Goal: Transaction & Acquisition: Purchase product/service

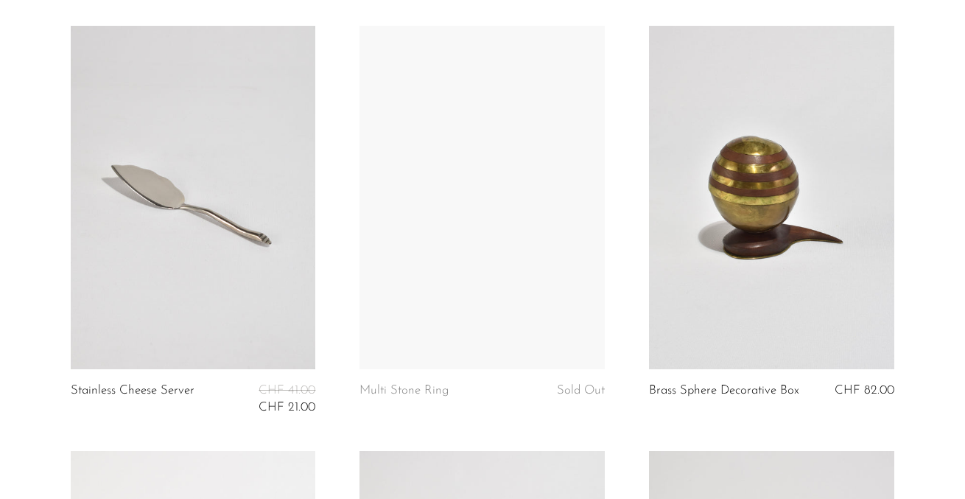
scroll to position [3137, 0]
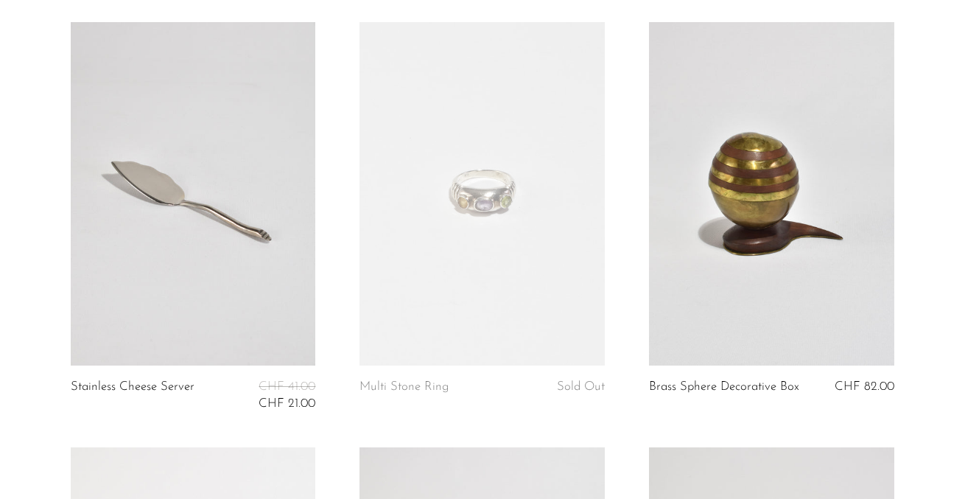
click at [226, 198] on link at bounding box center [193, 193] width 245 height 343
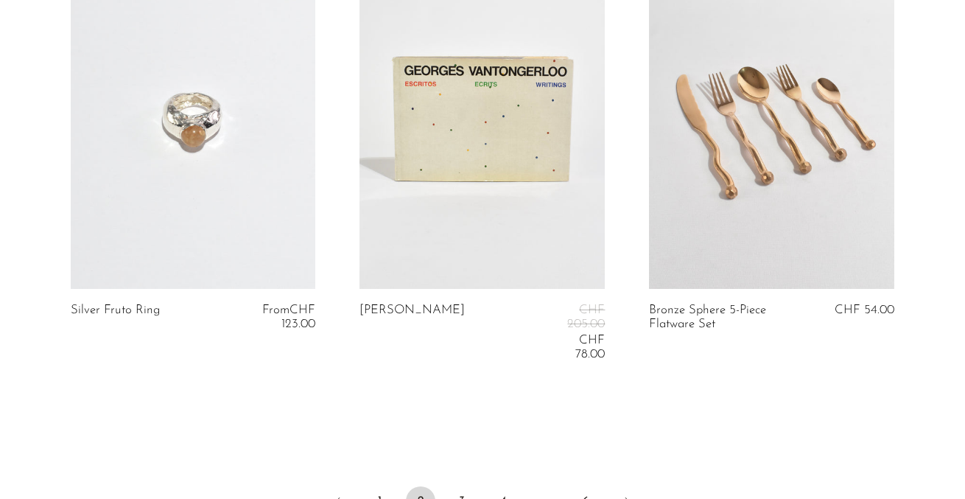
scroll to position [4970, 0]
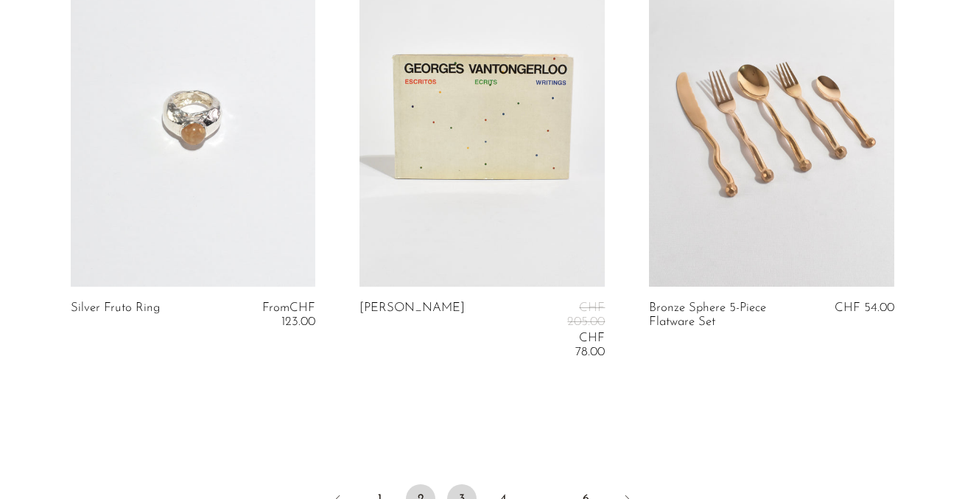
click at [458, 484] on link "3" at bounding box center [461, 498] width 29 height 29
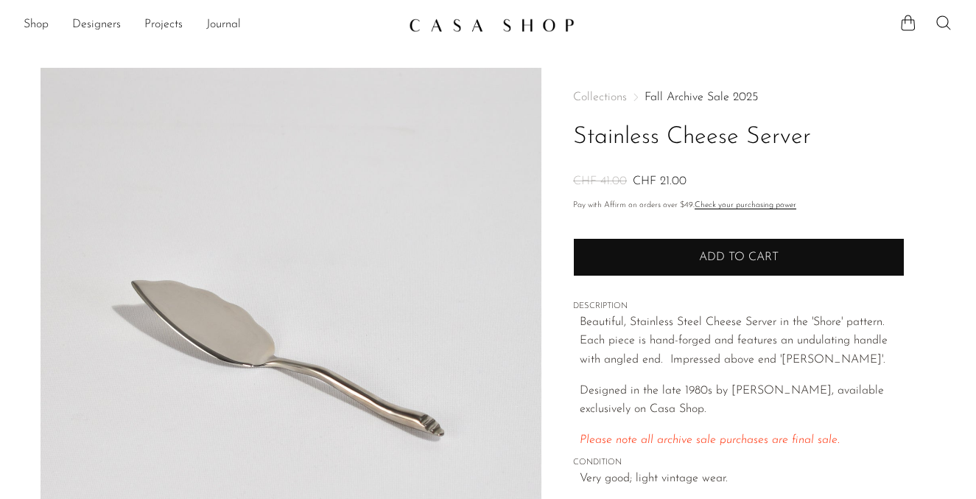
click at [645, 264] on button "Add to cart" at bounding box center [738, 257] width 331 height 38
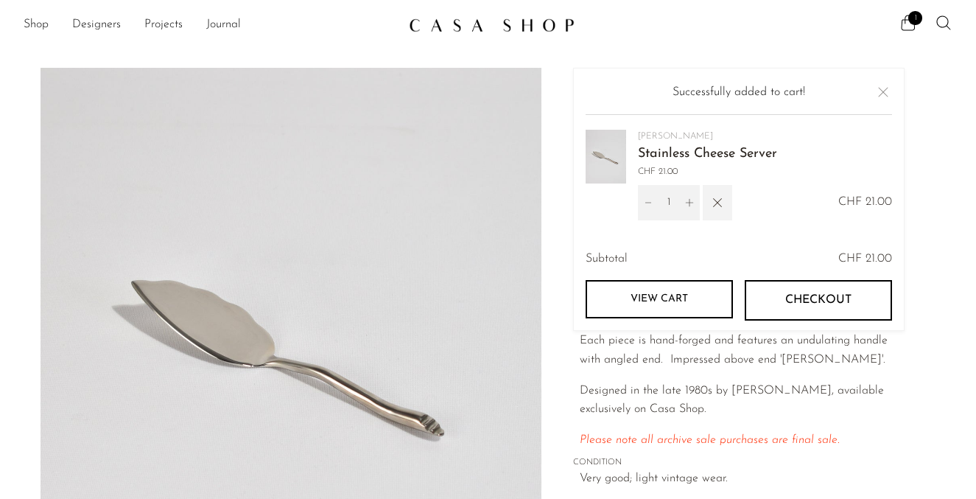
click at [714, 209] on icon "button" at bounding box center [717, 202] width 16 height 16
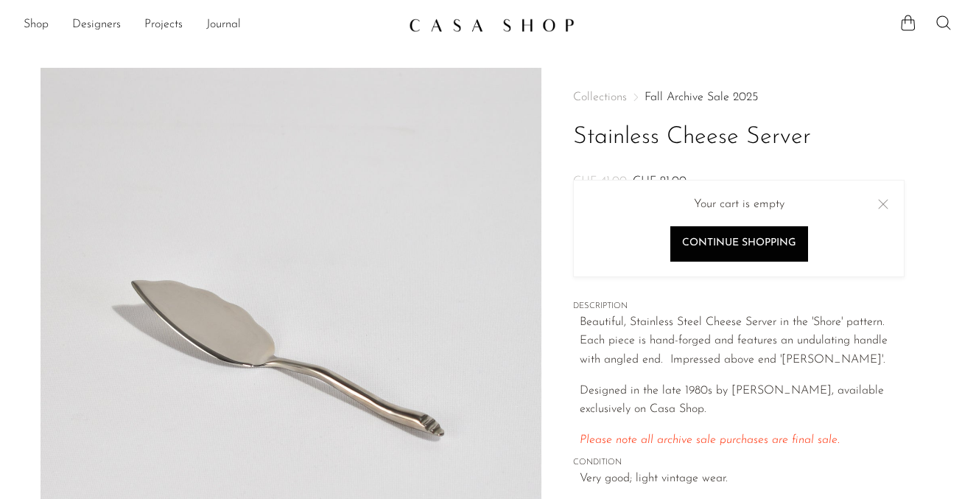
click at [883, 202] on button "Close" at bounding box center [883, 204] width 18 height 18
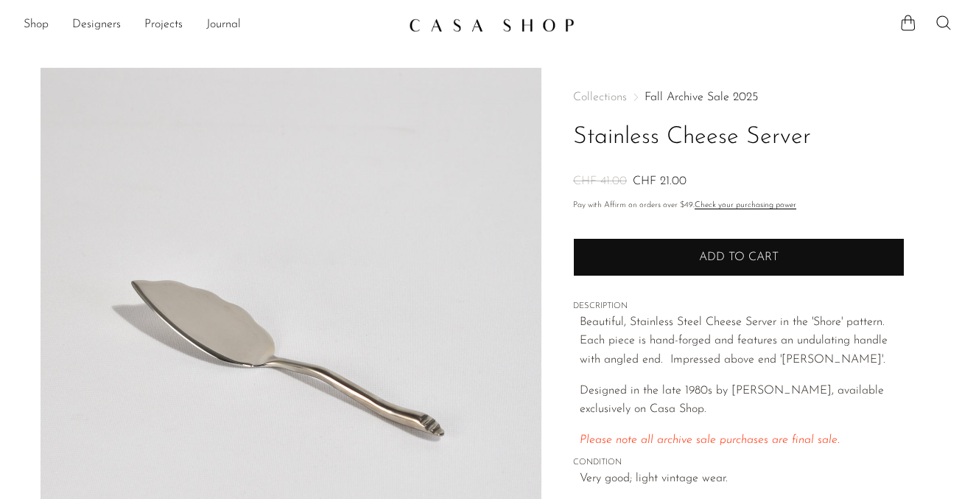
click at [655, 270] on button "Add to cart" at bounding box center [738, 257] width 331 height 38
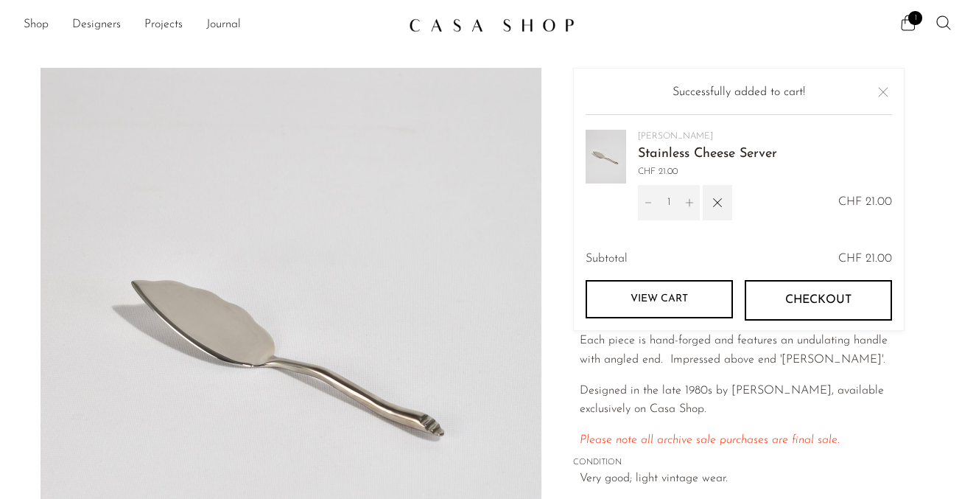
click at [689, 201] on icon "Increment" at bounding box center [689, 202] width 7 height 7
type input "2"
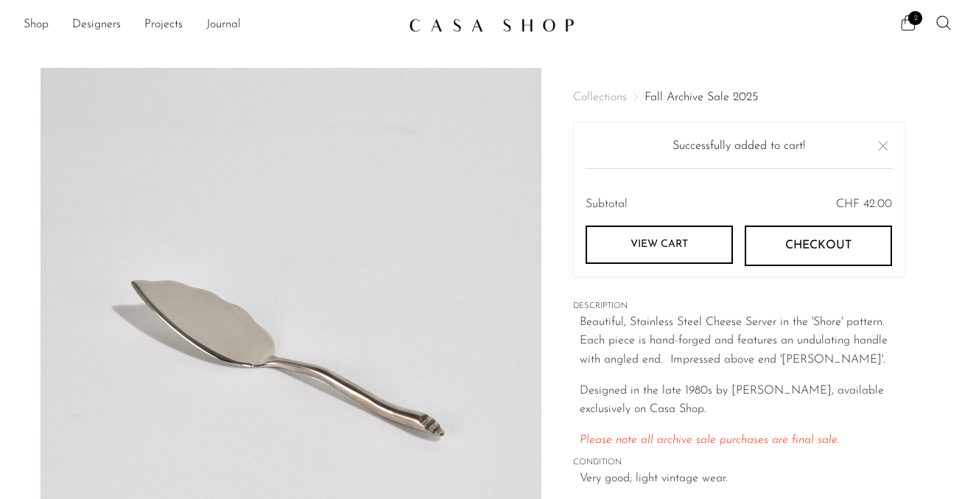
click at [909, 16] on span "2" at bounding box center [915, 18] width 14 height 14
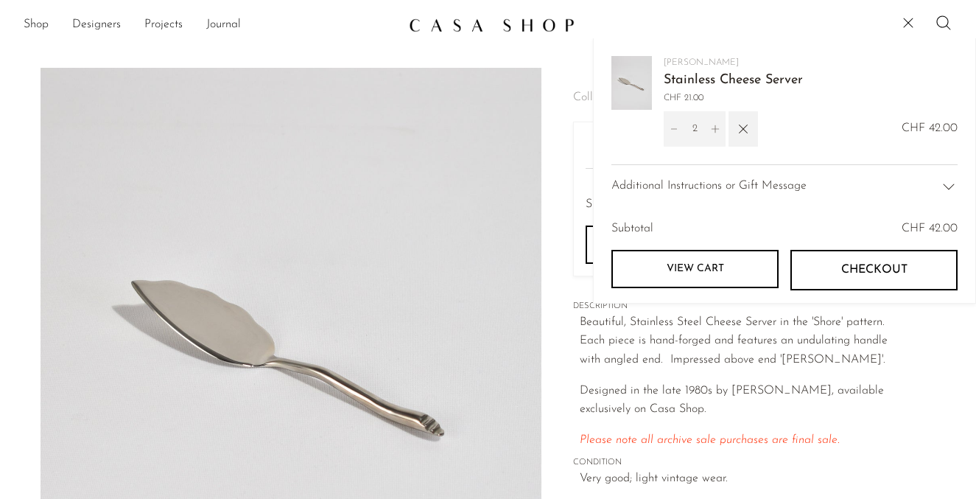
click at [667, 135] on button "Decrement" at bounding box center [674, 128] width 21 height 35
type input "1"
click at [900, 17] on icon at bounding box center [908, 23] width 18 height 18
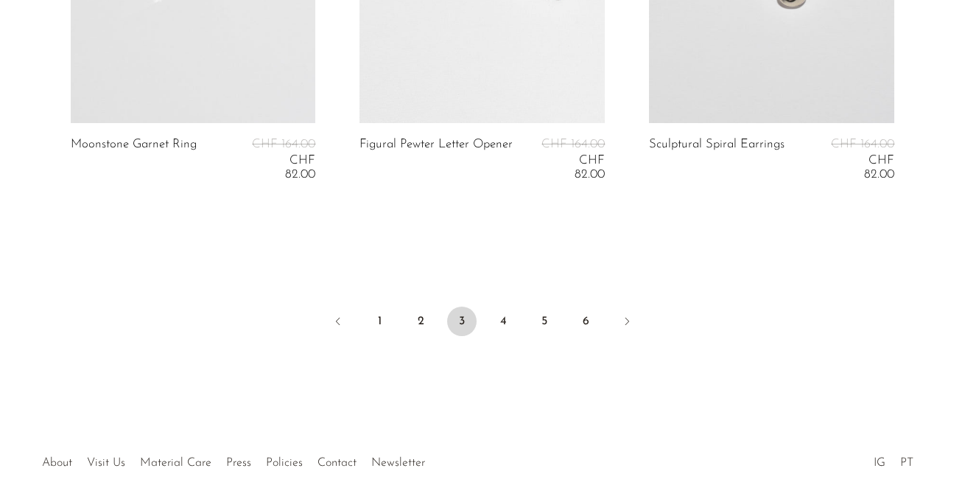
scroll to position [5089, 0]
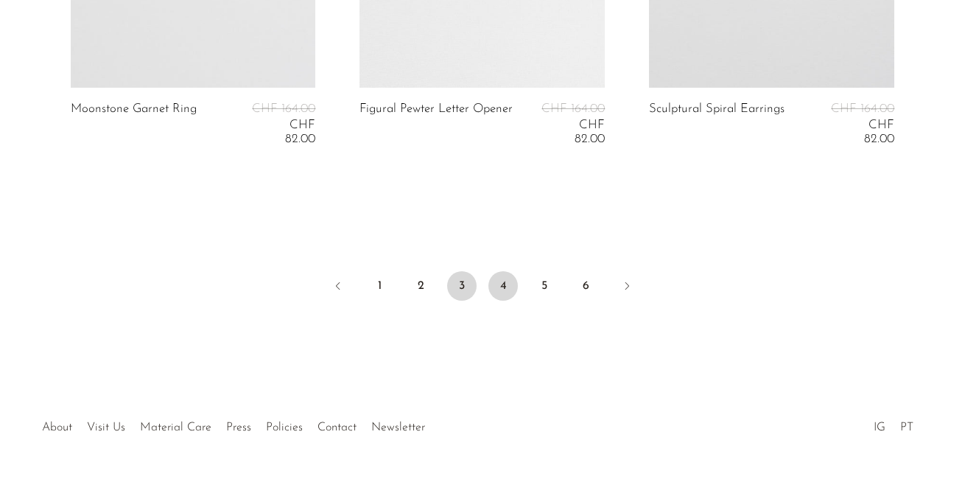
click at [504, 271] on link "4" at bounding box center [502, 285] width 29 height 29
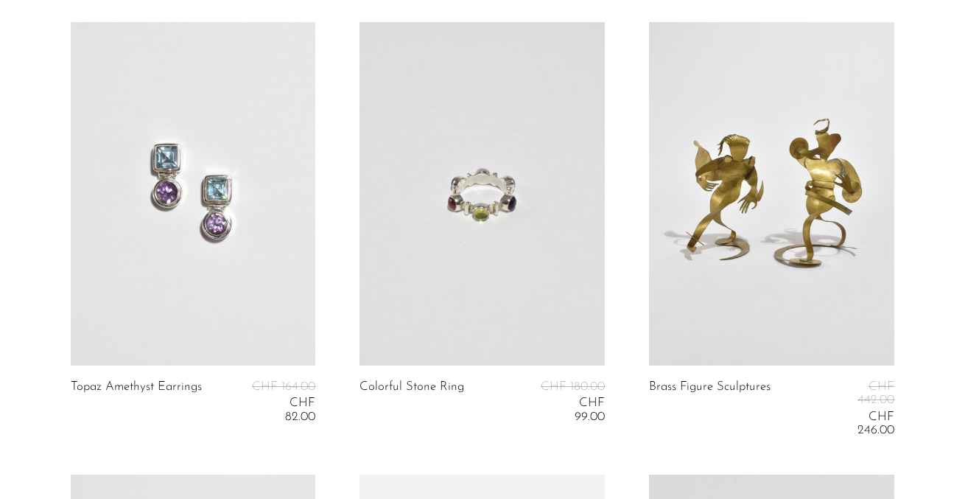
scroll to position [2327, 0]
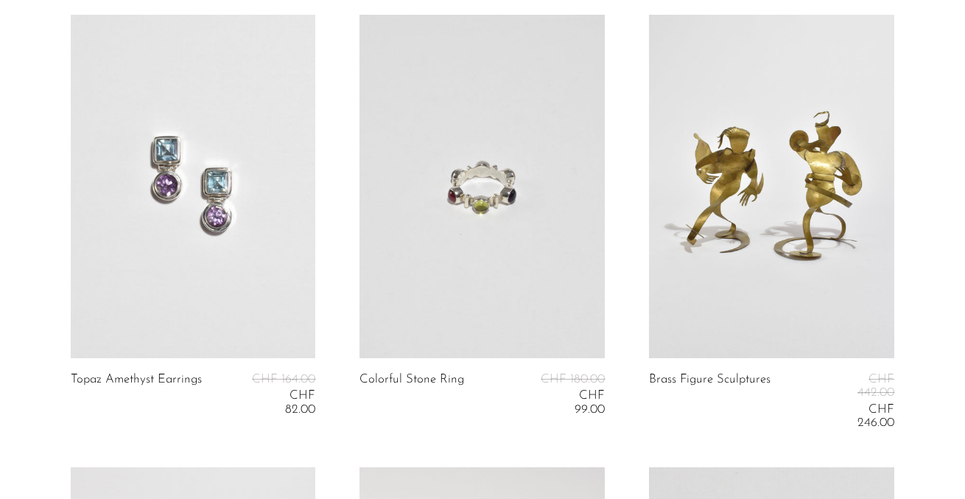
click at [236, 233] on link at bounding box center [193, 186] width 245 height 343
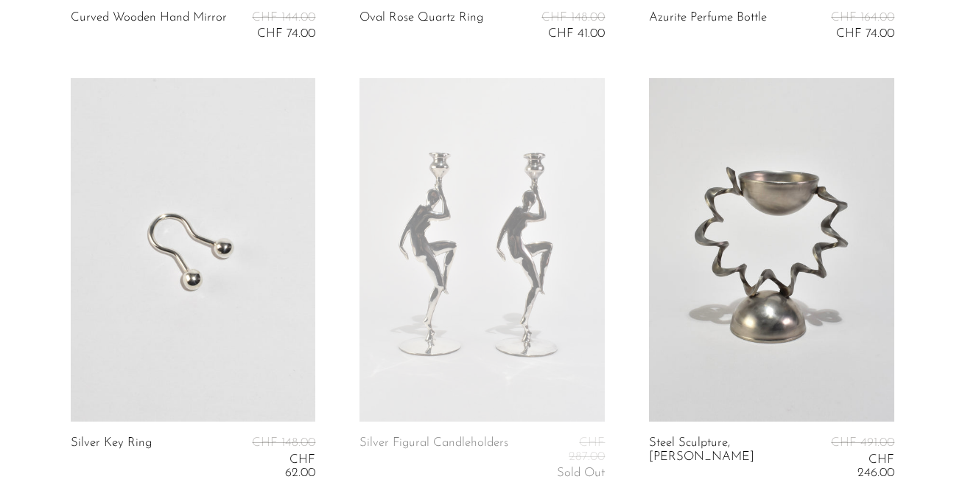
scroll to position [3147, 0]
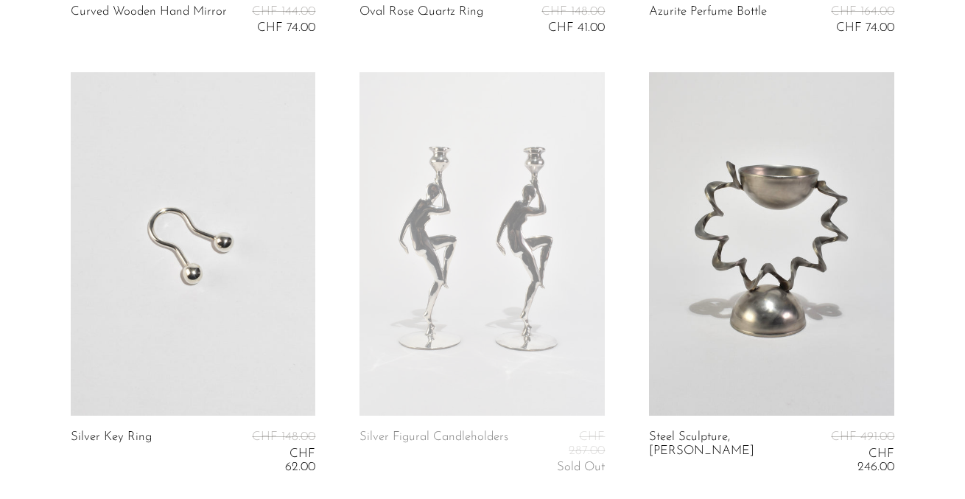
click at [247, 286] on link at bounding box center [193, 243] width 245 height 343
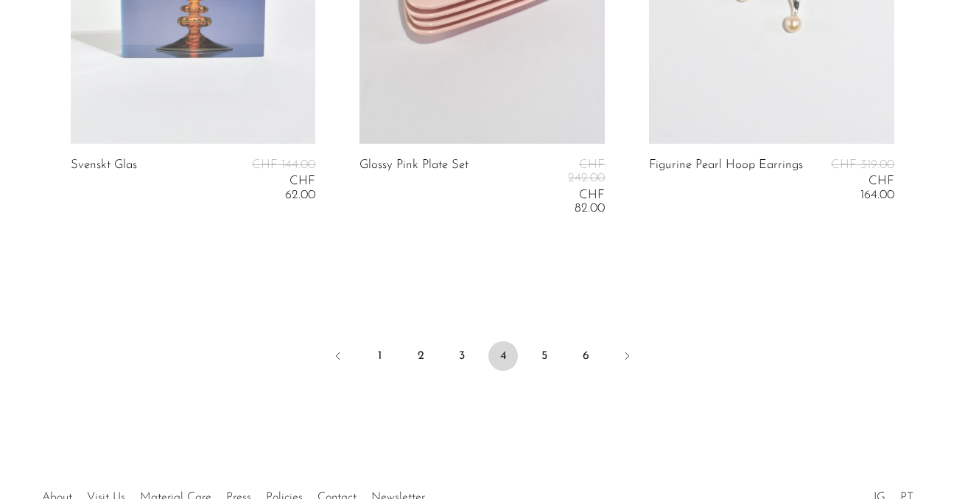
scroll to position [5203, 0]
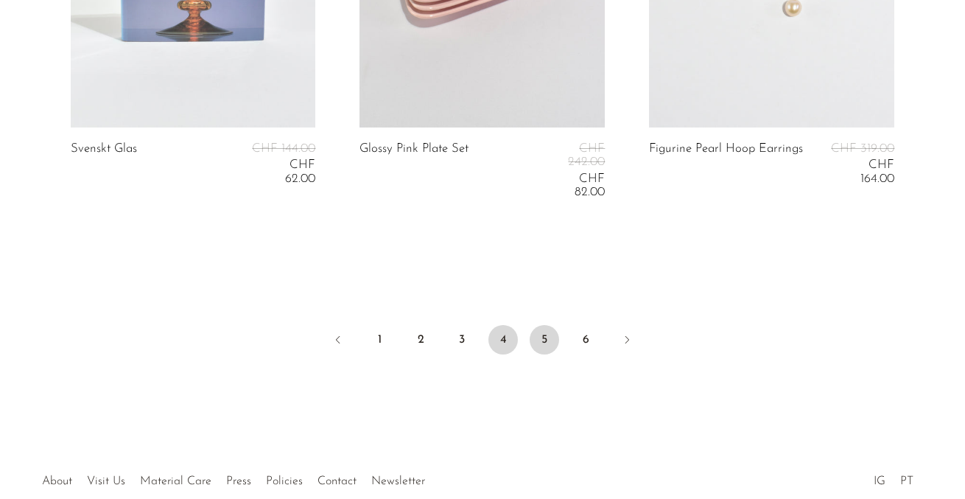
click at [542, 325] on link "5" at bounding box center [544, 339] width 29 height 29
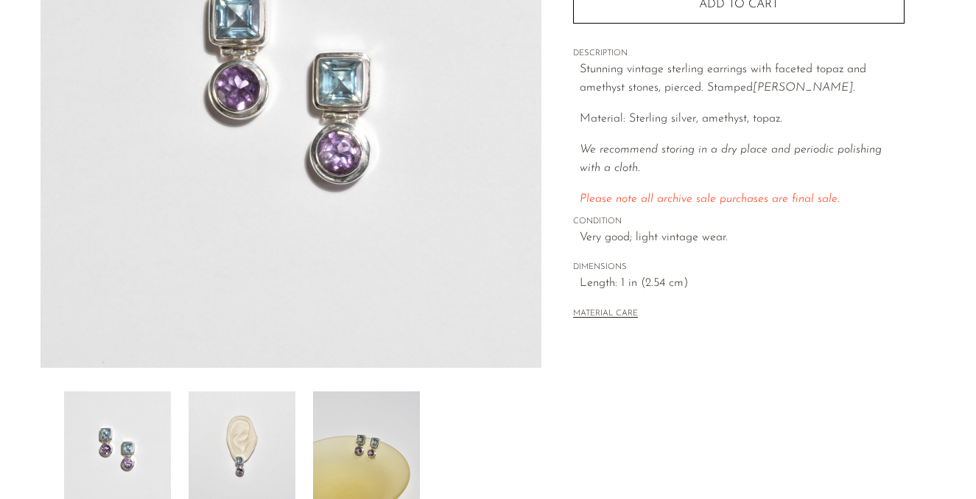
scroll to position [272, 0]
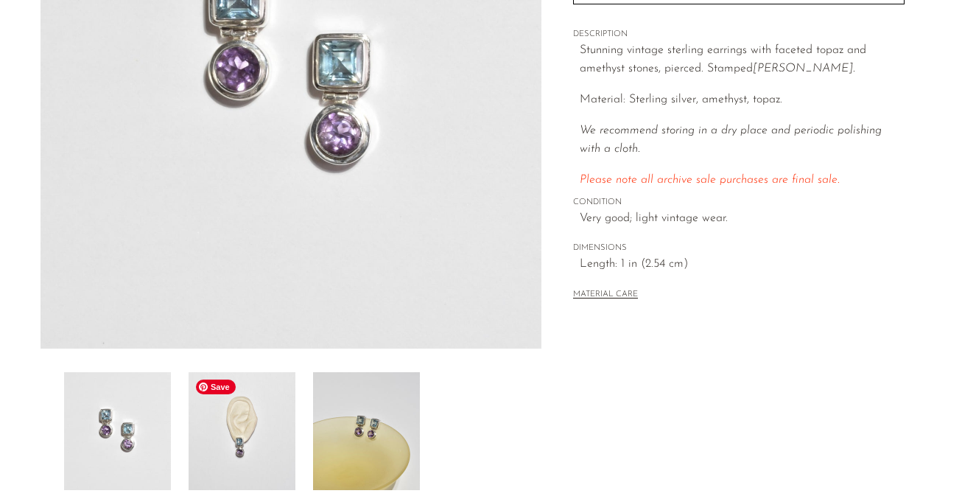
click at [263, 399] on img at bounding box center [242, 431] width 107 height 118
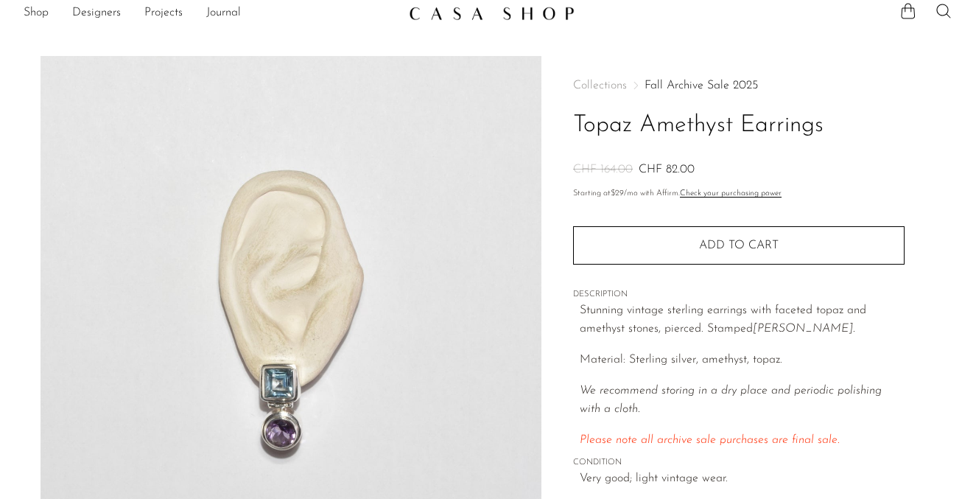
scroll to position [0, 0]
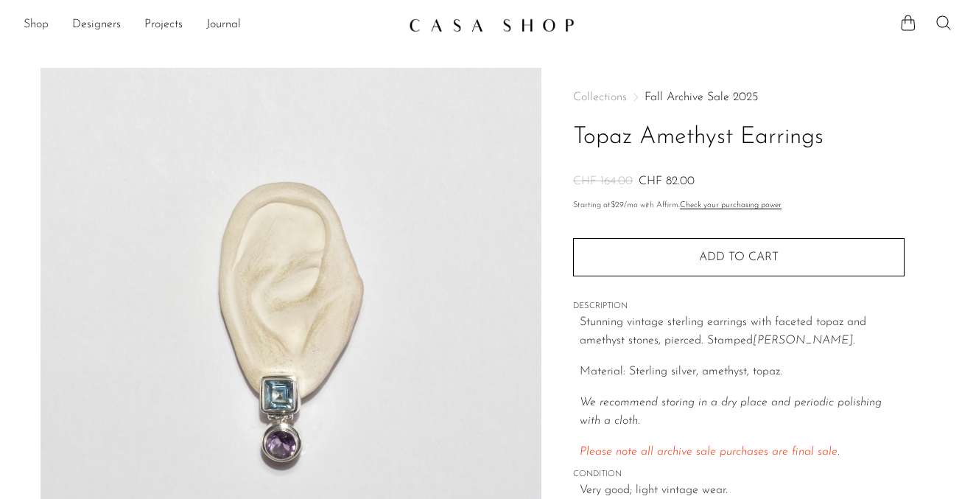
click at [43, 23] on link "Shop" at bounding box center [36, 24] width 25 height 19
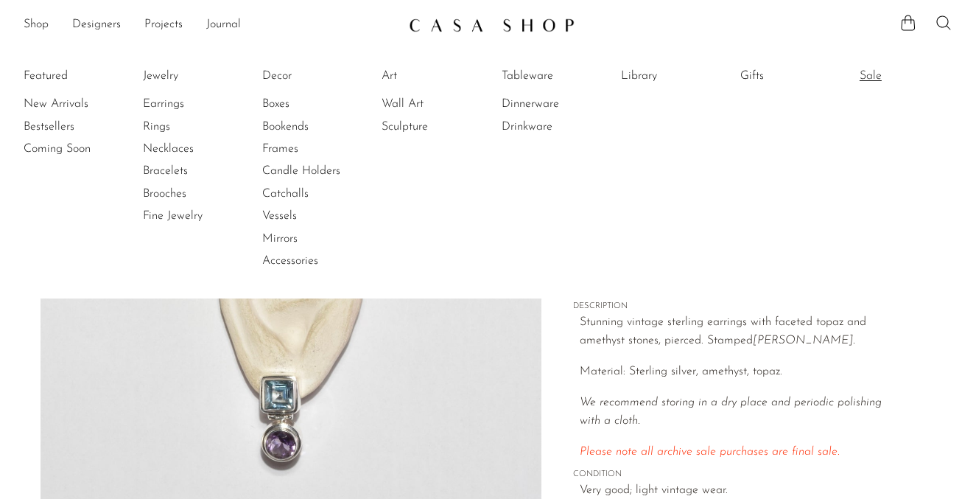
click at [870, 75] on link "Sale" at bounding box center [914, 76] width 110 height 16
click at [870, 353] on div "Stunning vintage sterling earrings with faceted topaz and amethyst stones, pier…" at bounding box center [742, 387] width 325 height 149
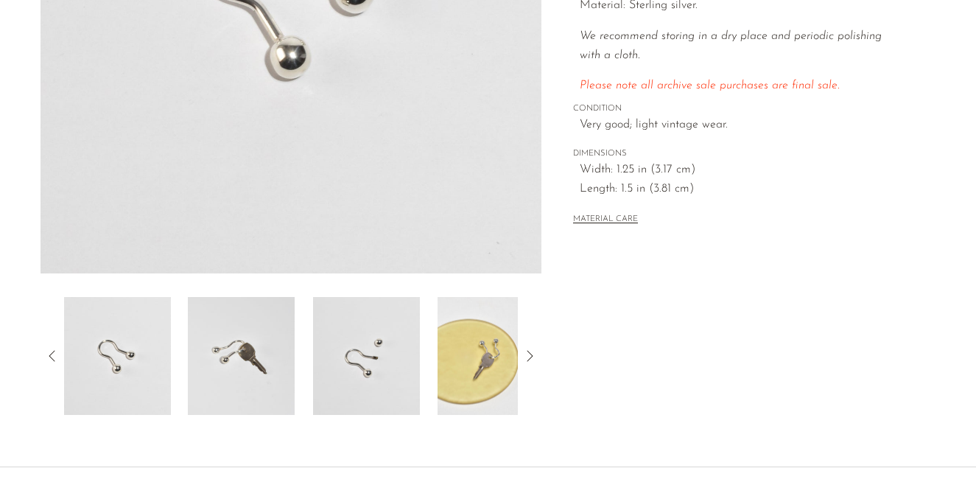
scroll to position [353, 0]
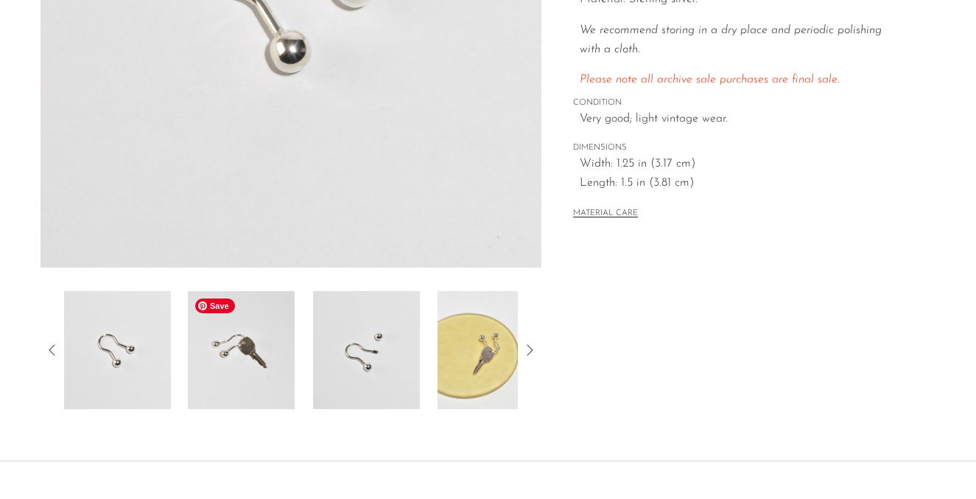
click at [225, 365] on img at bounding box center [241, 350] width 107 height 118
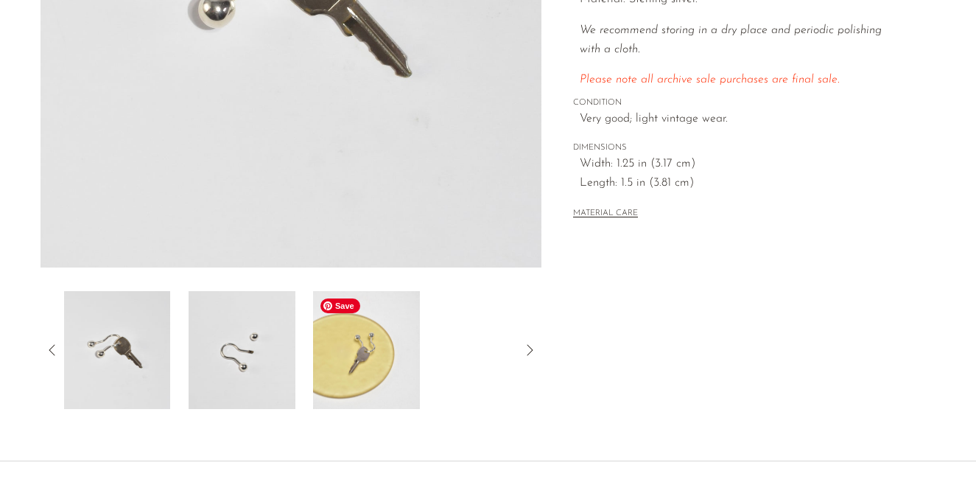
click at [346, 365] on img at bounding box center [366, 350] width 107 height 118
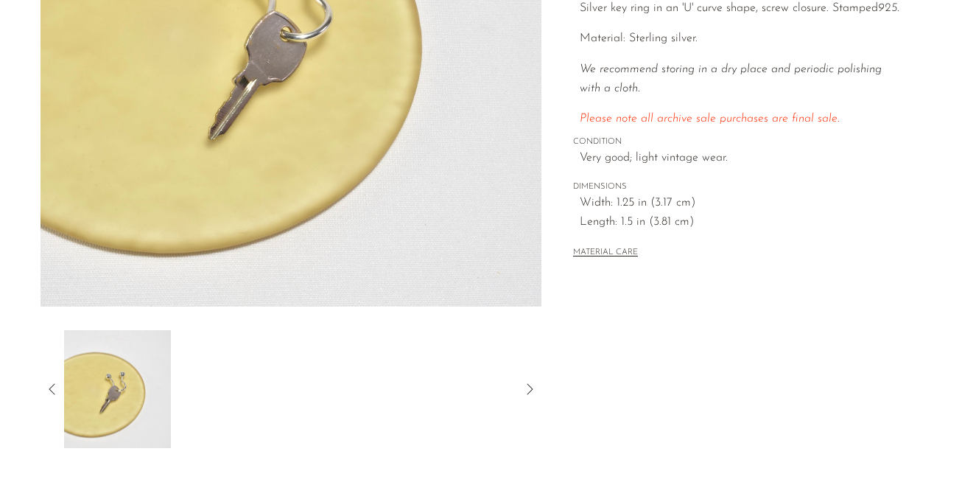
scroll to position [313, 0]
click at [52, 388] on icon at bounding box center [52, 390] width 18 height 18
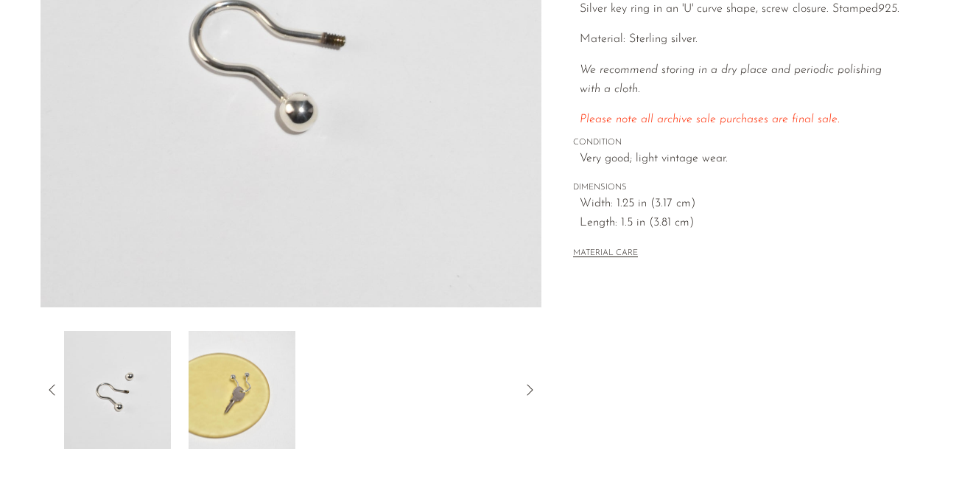
click at [54, 386] on icon at bounding box center [52, 390] width 18 height 18
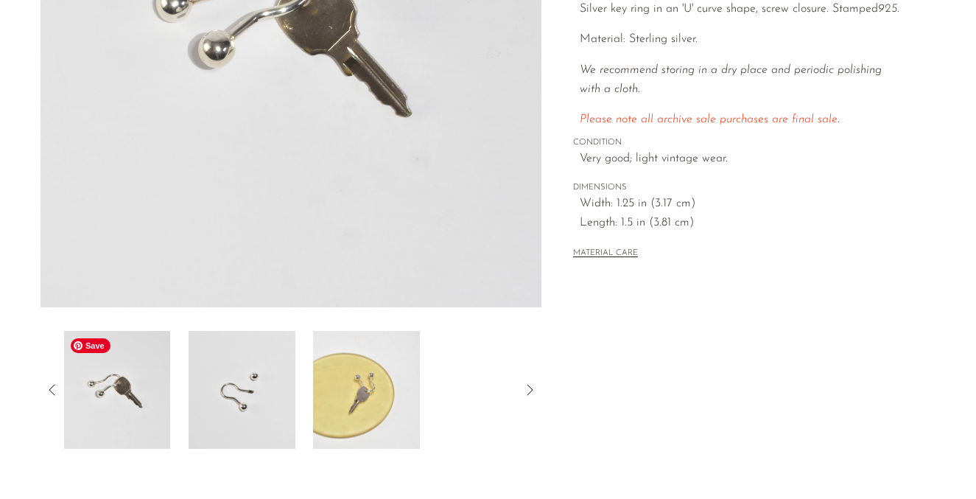
click at [108, 390] on img at bounding box center [116, 390] width 107 height 118
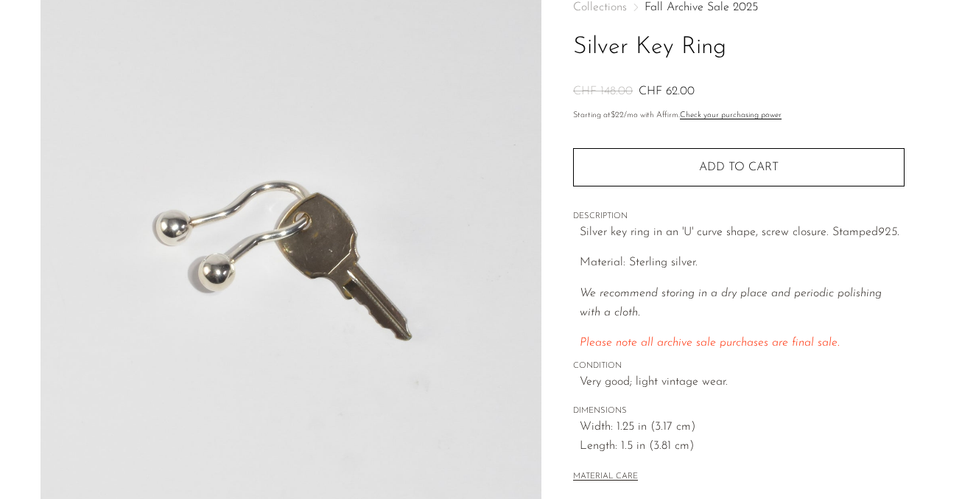
scroll to position [71, 0]
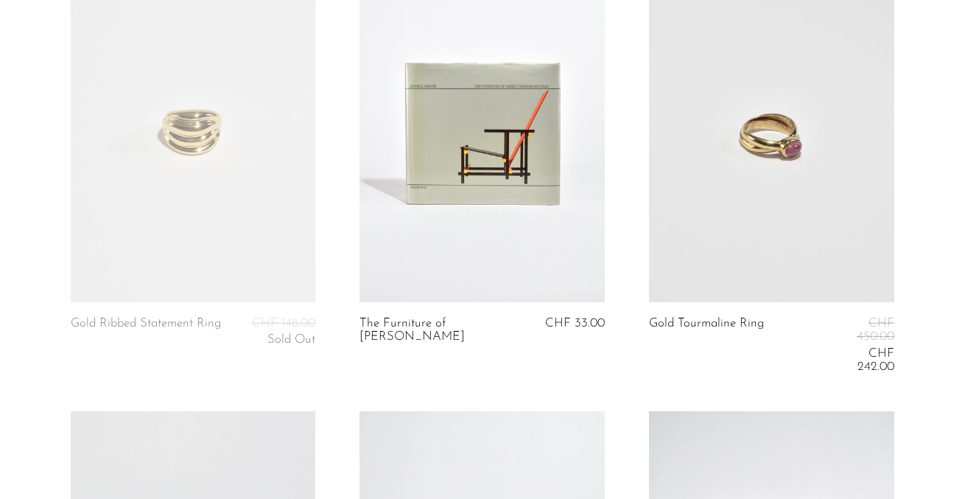
scroll to position [1083, 0]
click at [474, 152] on link at bounding box center [481, 128] width 245 height 343
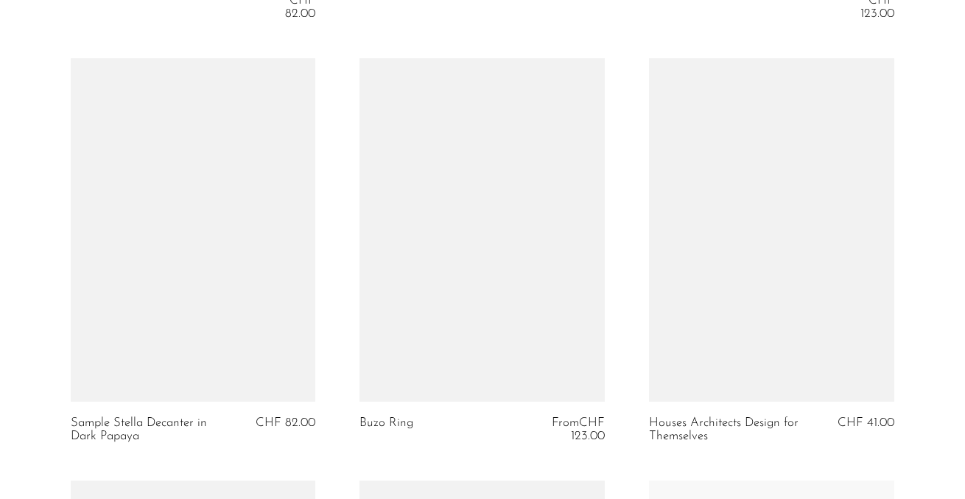
scroll to position [2322, 0]
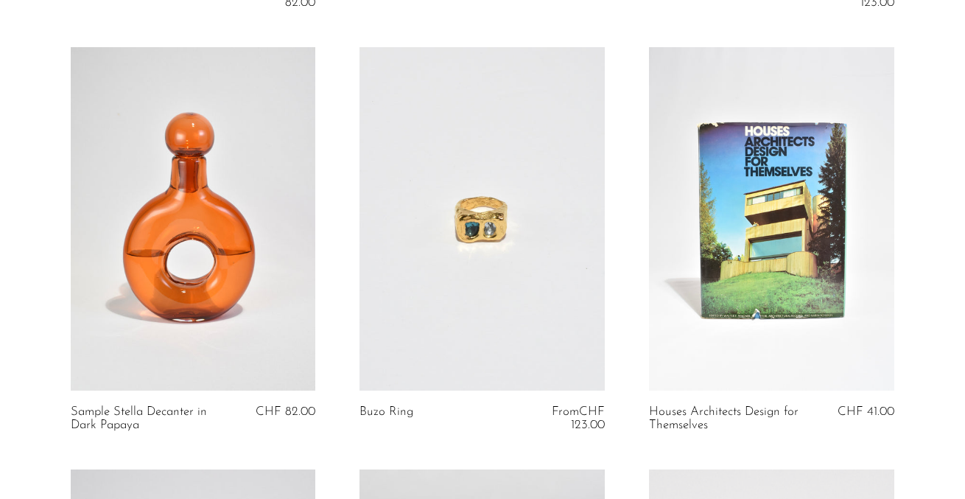
click at [733, 295] on link at bounding box center [771, 218] width 245 height 343
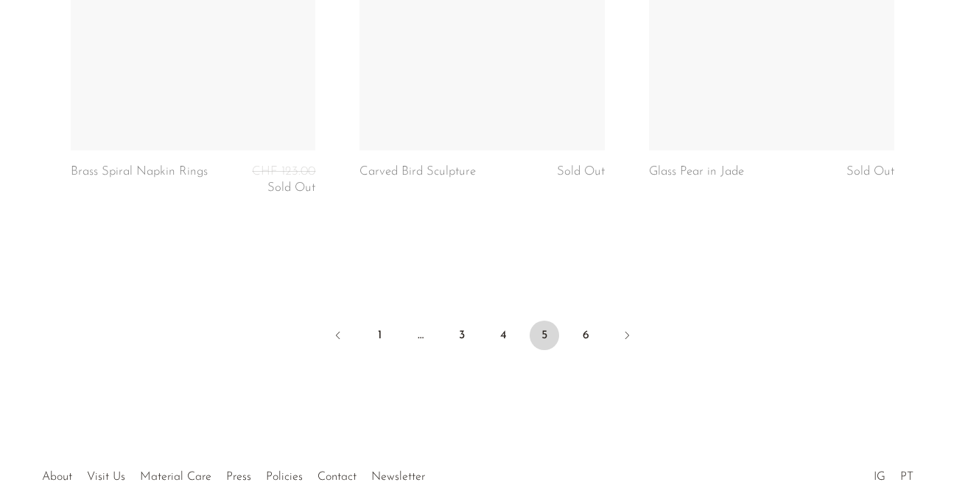
scroll to position [5093, 0]
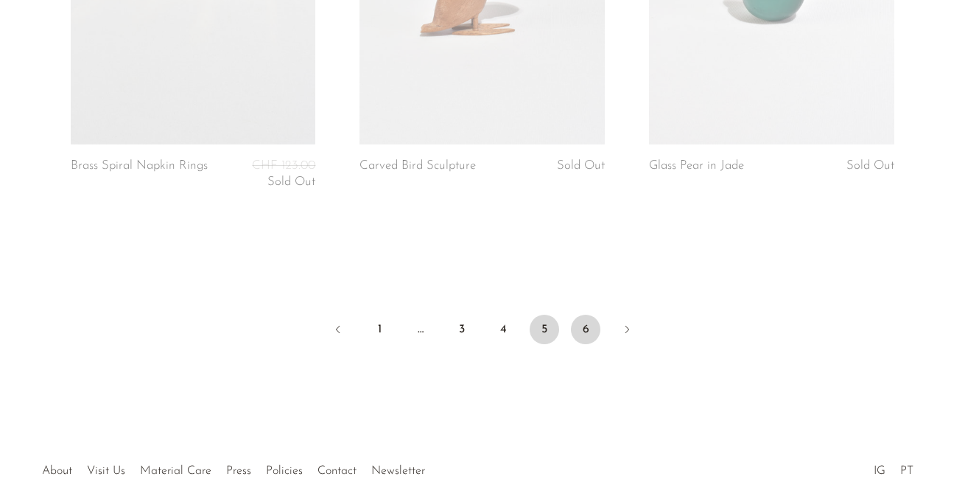
click at [577, 314] on link "6" at bounding box center [585, 328] width 29 height 29
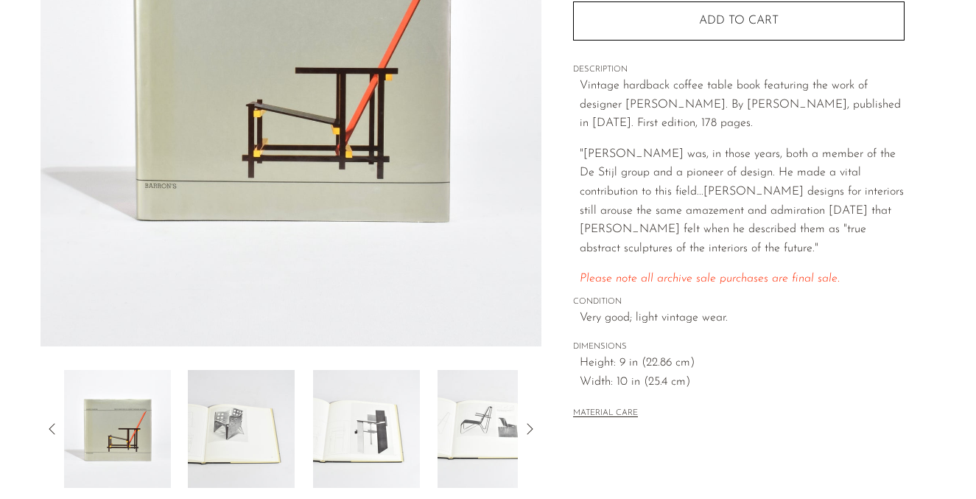
scroll to position [460, 0]
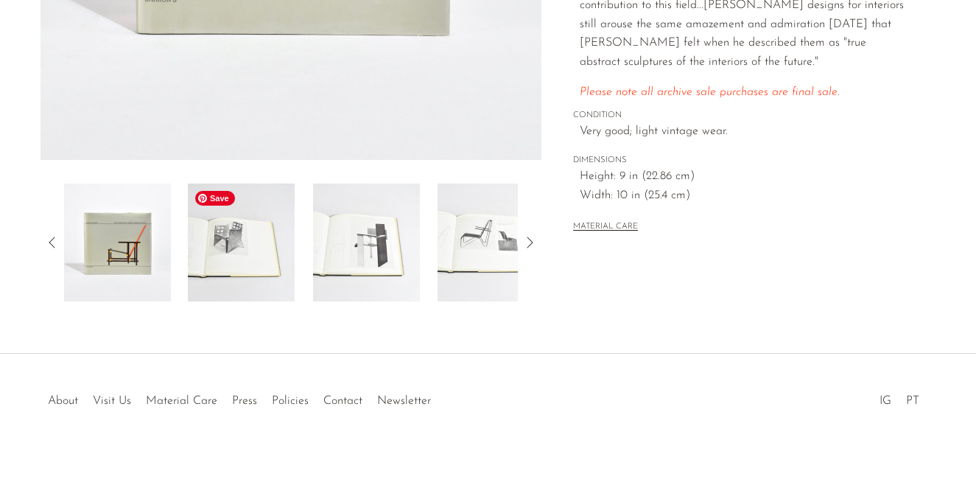
click at [215, 280] on img at bounding box center [241, 242] width 107 height 118
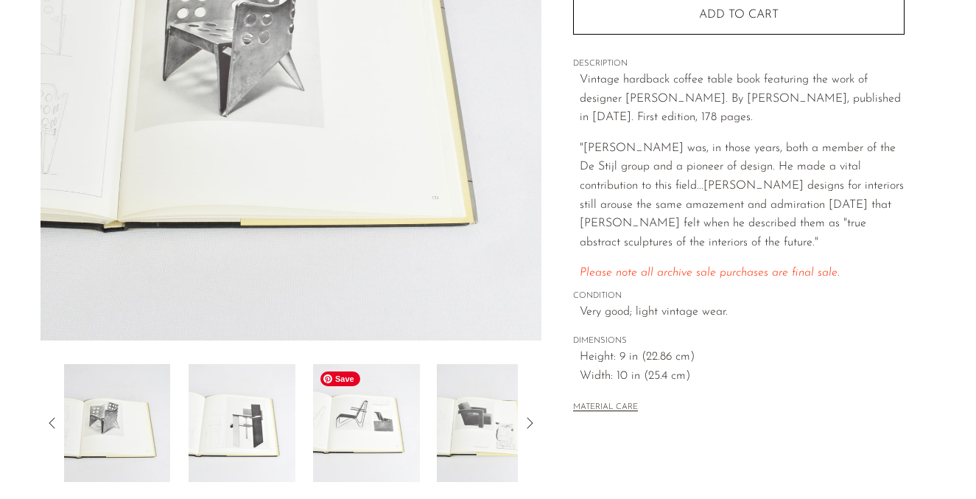
scroll to position [286, 0]
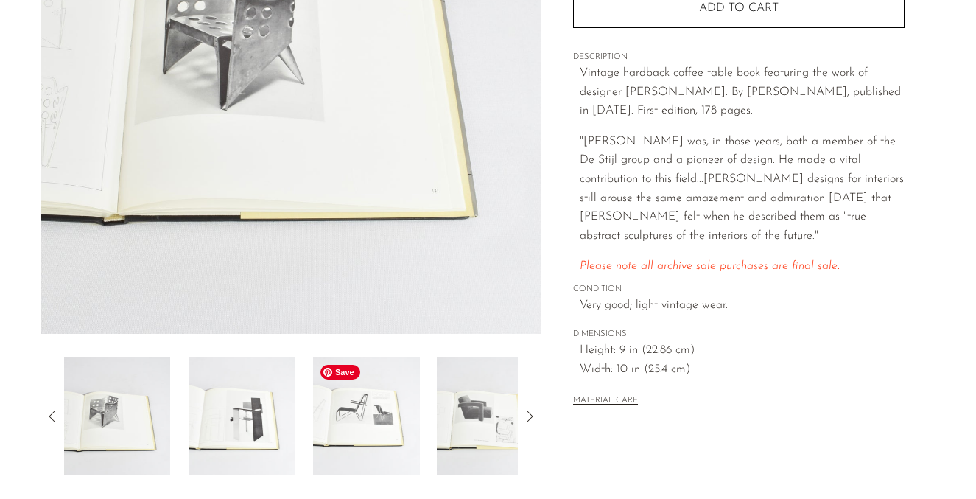
click at [362, 430] on img at bounding box center [366, 416] width 107 height 118
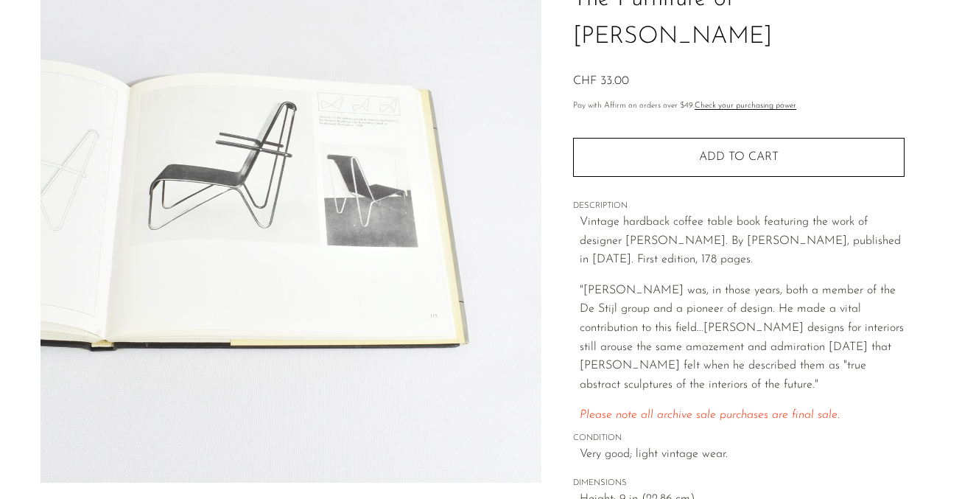
scroll to position [143, 0]
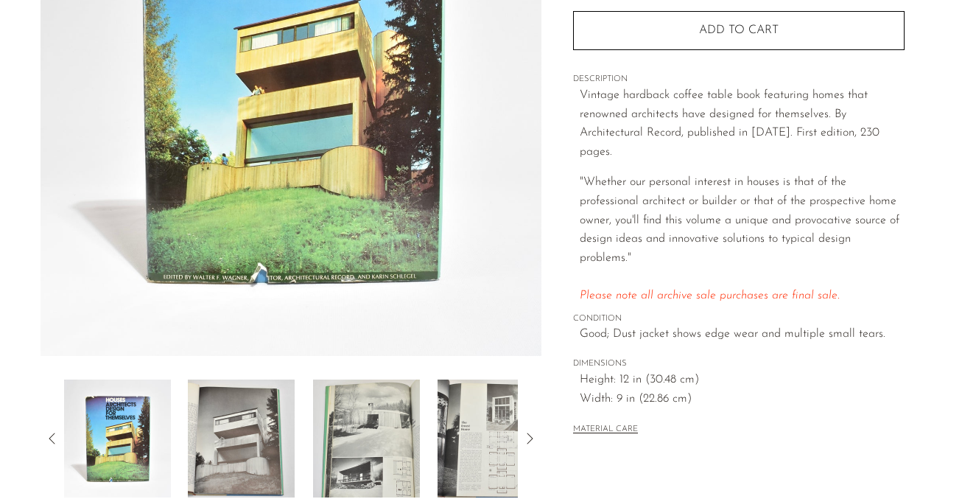
scroll to position [337, 0]
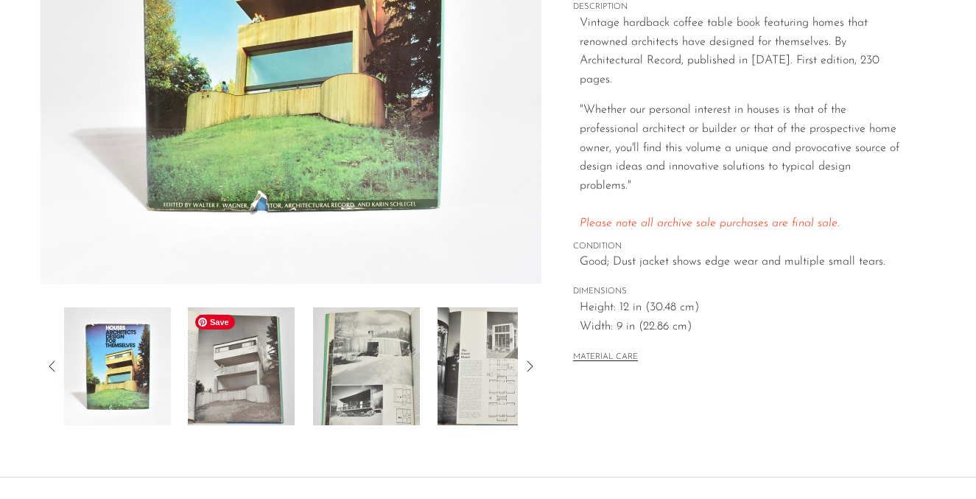
click at [258, 389] on img at bounding box center [241, 366] width 107 height 118
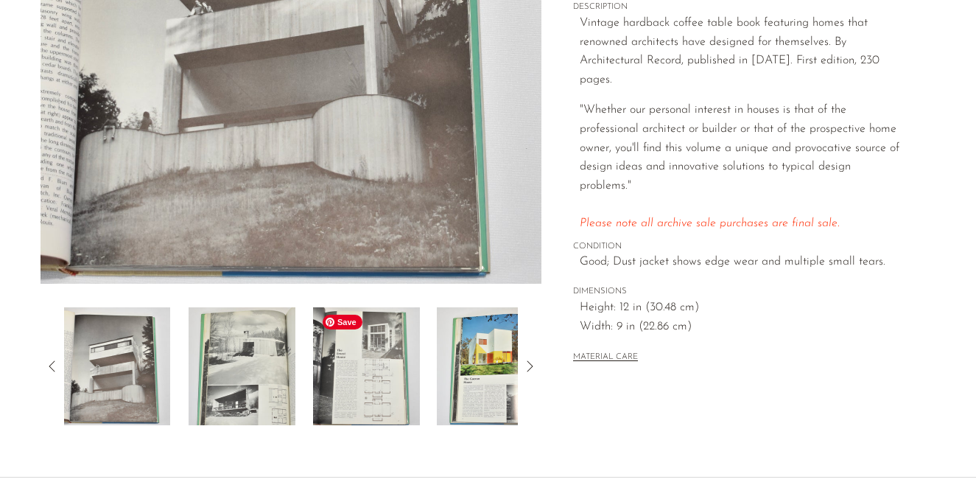
click at [338, 378] on img at bounding box center [366, 366] width 107 height 118
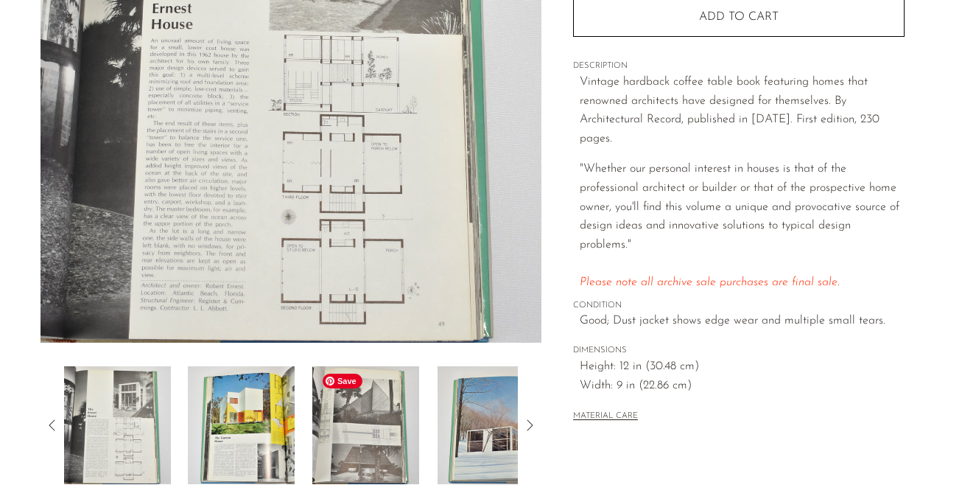
scroll to position [278, 0]
click at [331, 414] on img at bounding box center [365, 425] width 107 height 118
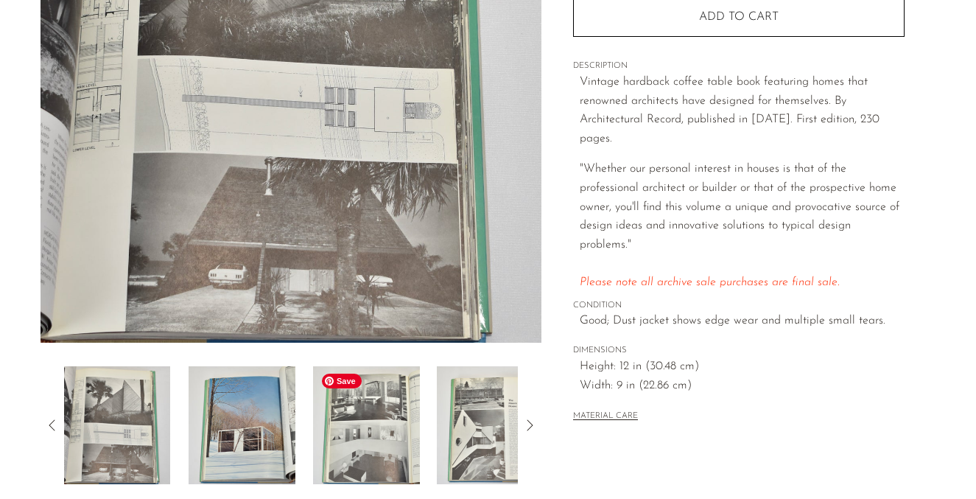
click at [340, 417] on img at bounding box center [366, 425] width 107 height 118
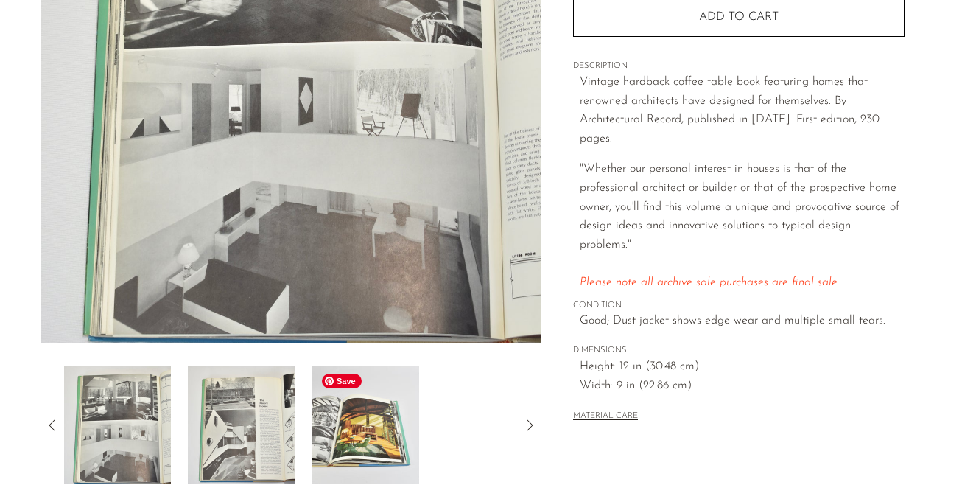
click at [340, 417] on img at bounding box center [365, 425] width 107 height 118
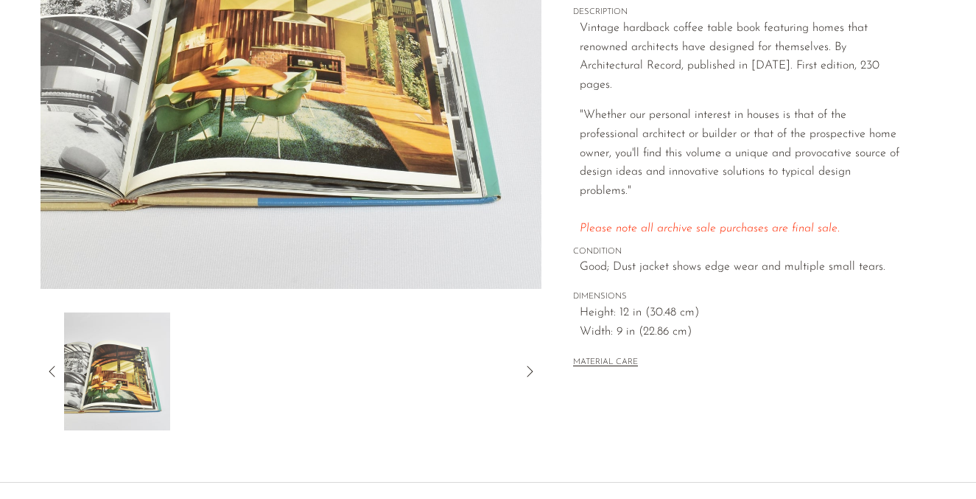
scroll to position [331, 0]
click at [49, 371] on icon at bounding box center [52, 371] width 6 height 11
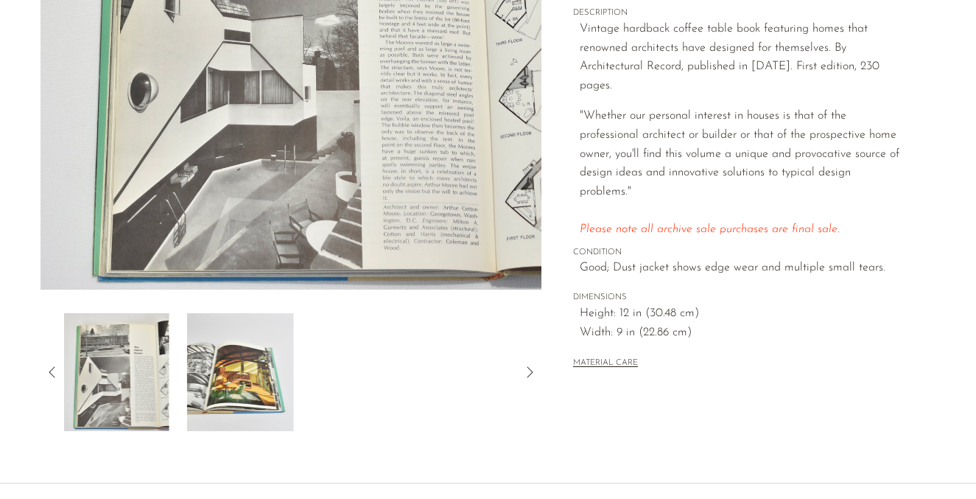
click at [49, 371] on icon at bounding box center [52, 371] width 6 height 11
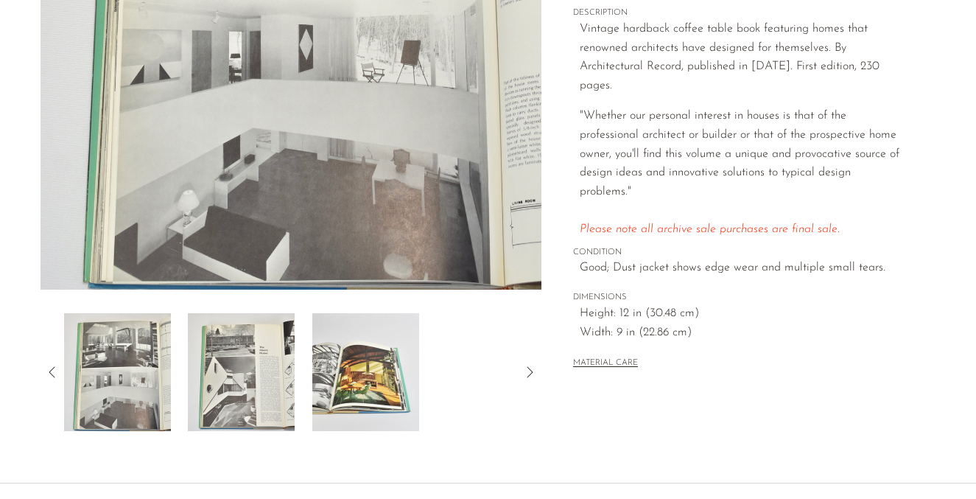
click at [49, 371] on icon at bounding box center [52, 371] width 6 height 11
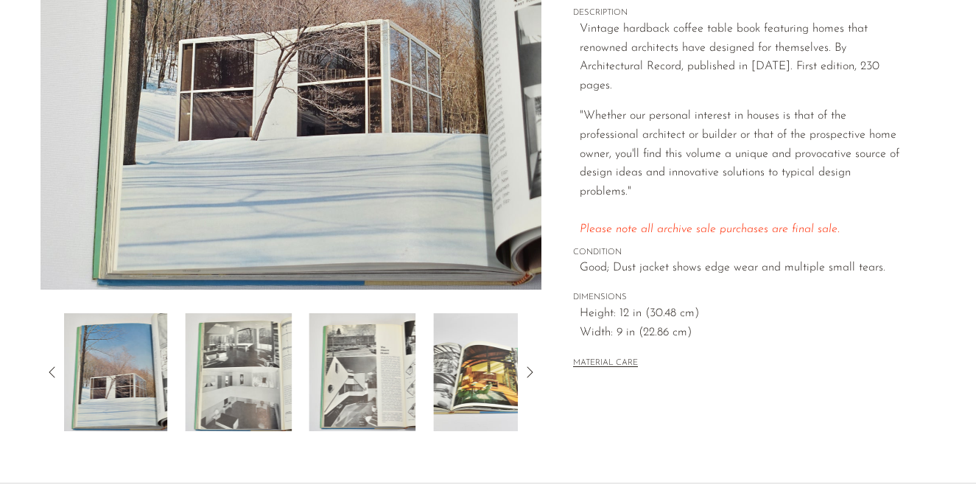
click at [49, 371] on icon at bounding box center [52, 371] width 6 height 11
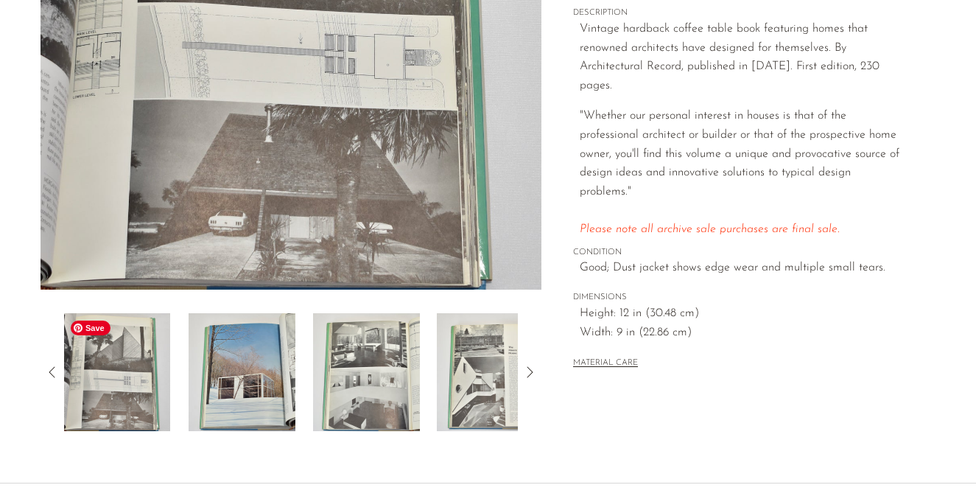
click at [113, 370] on img at bounding box center [116, 372] width 107 height 118
click at [52, 368] on icon at bounding box center [52, 371] width 6 height 11
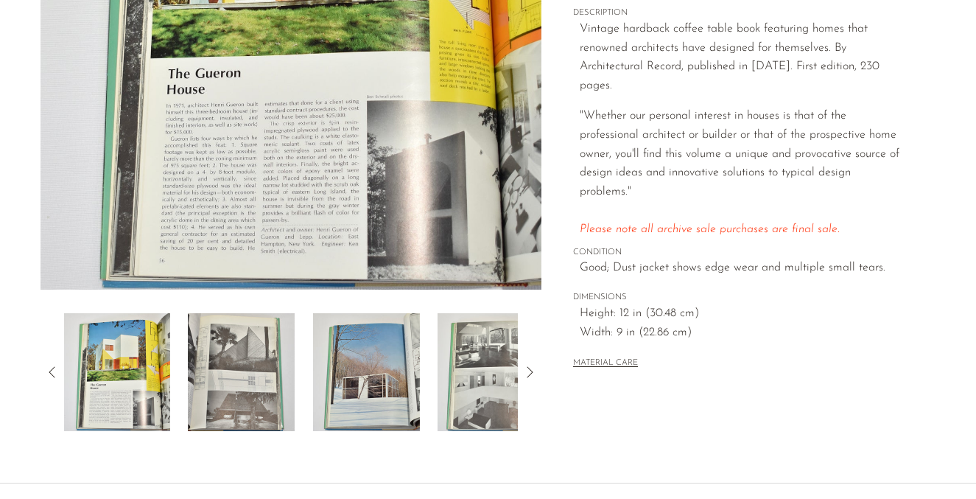
click at [52, 368] on icon at bounding box center [52, 371] width 6 height 11
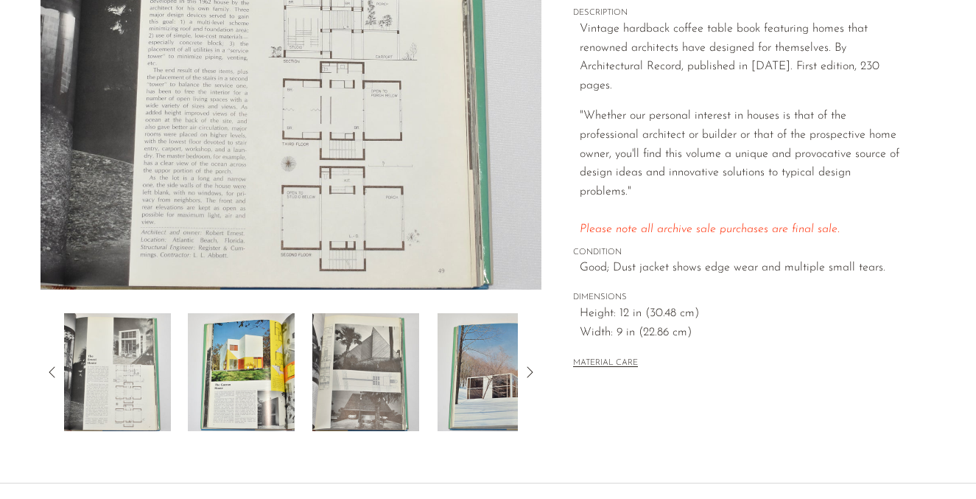
click at [48, 371] on icon at bounding box center [52, 372] width 18 height 18
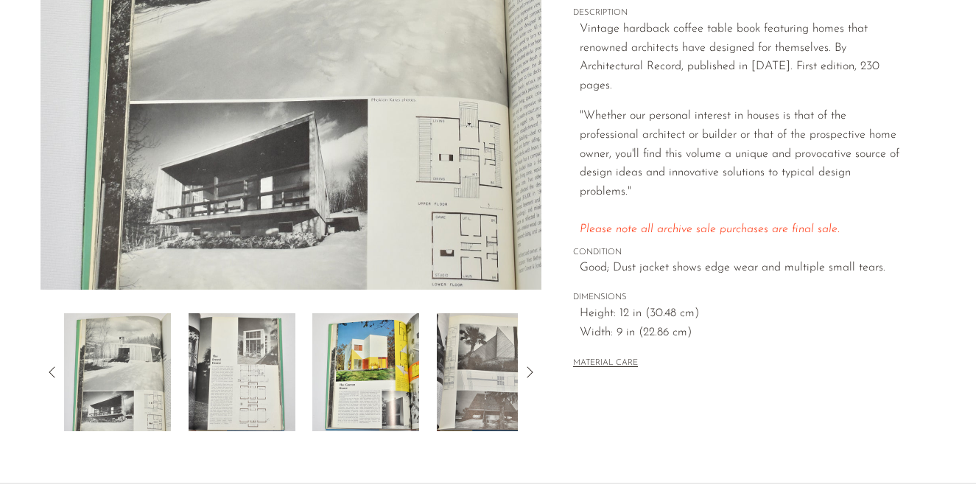
click at [48, 371] on icon at bounding box center [52, 372] width 18 height 18
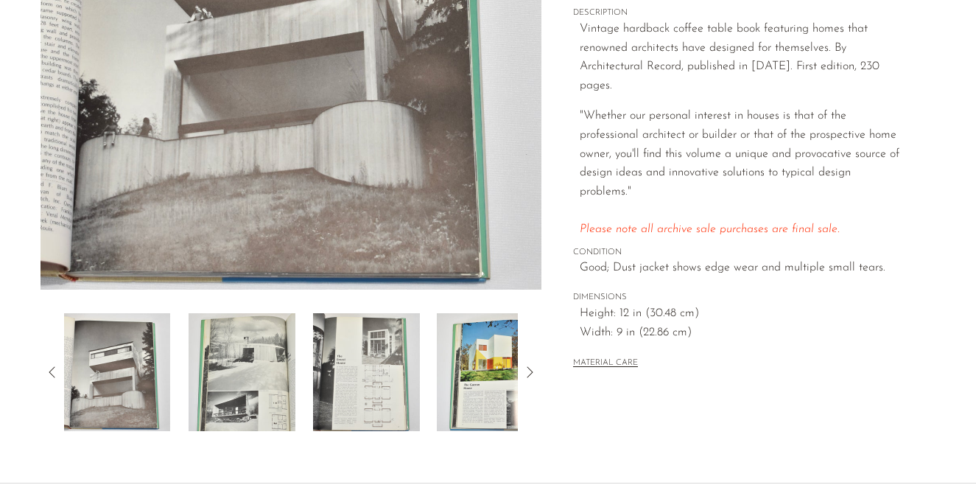
click at [48, 371] on icon at bounding box center [52, 372] width 18 height 18
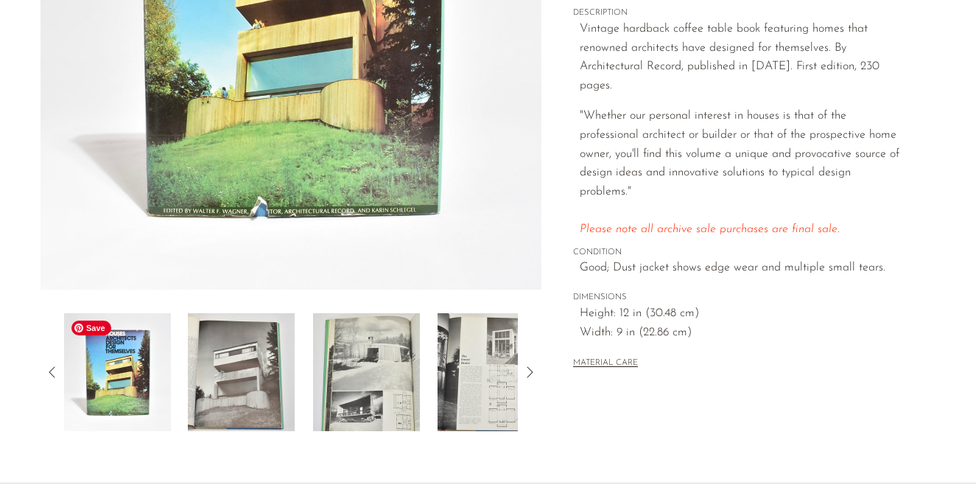
click at [114, 372] on img at bounding box center [117, 372] width 107 height 118
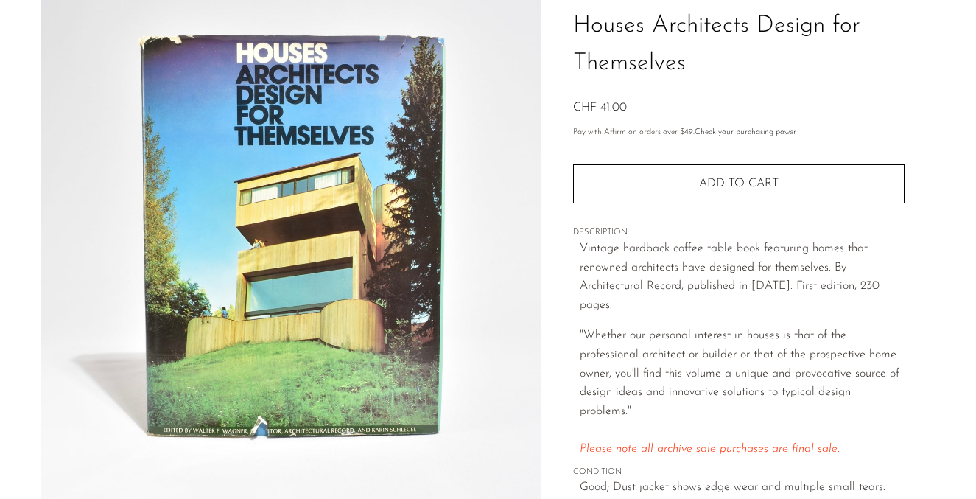
scroll to position [118, 0]
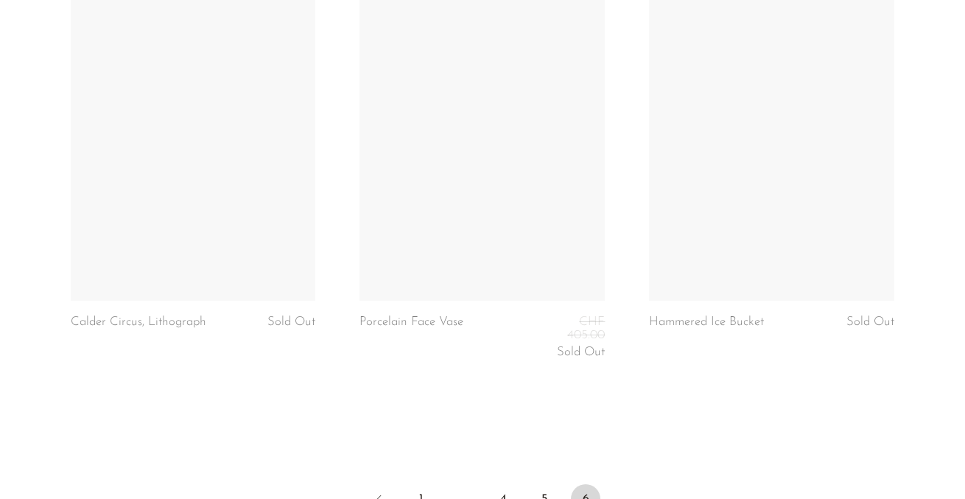
scroll to position [4703, 0]
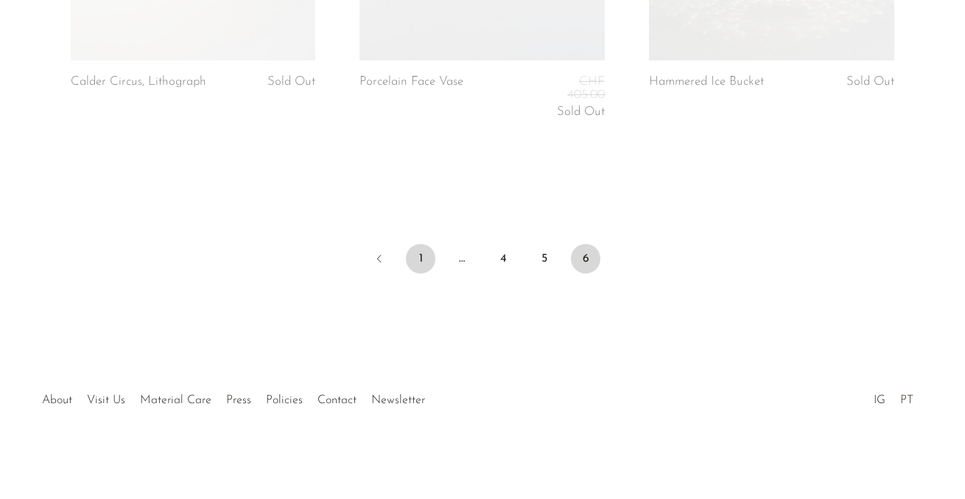
click at [421, 253] on link "1" at bounding box center [420, 258] width 29 height 29
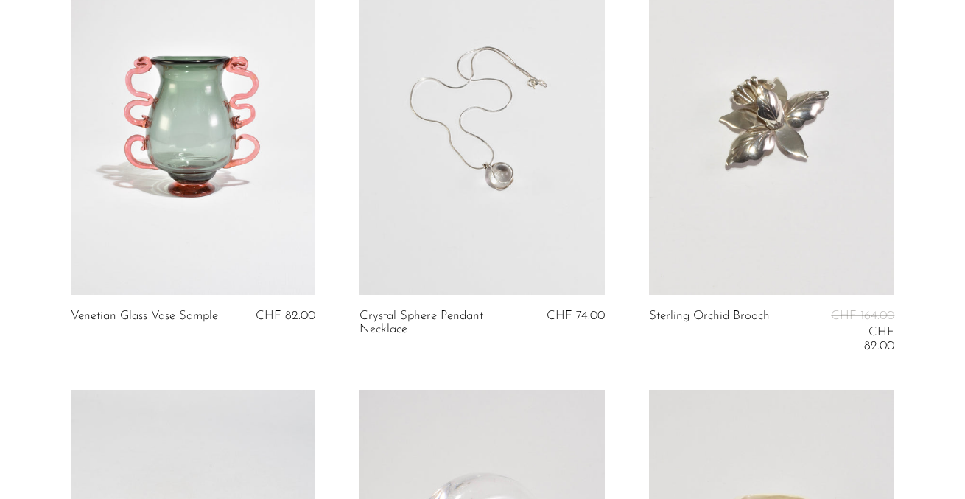
scroll to position [2684, 0]
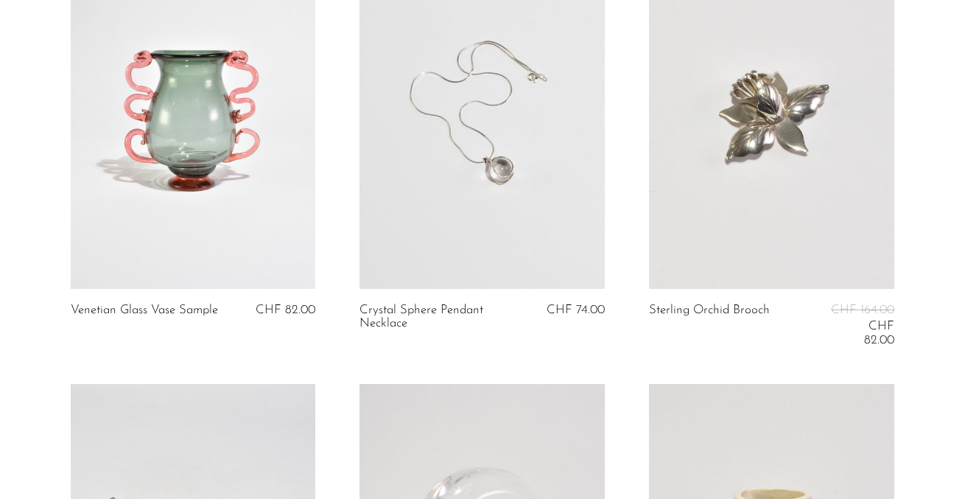
click at [271, 124] on link at bounding box center [193, 117] width 245 height 343
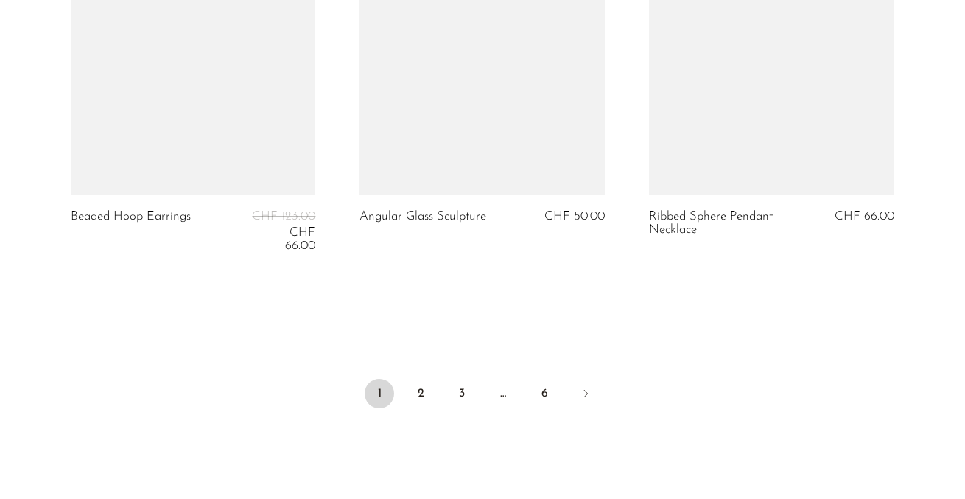
scroll to position [4992, 0]
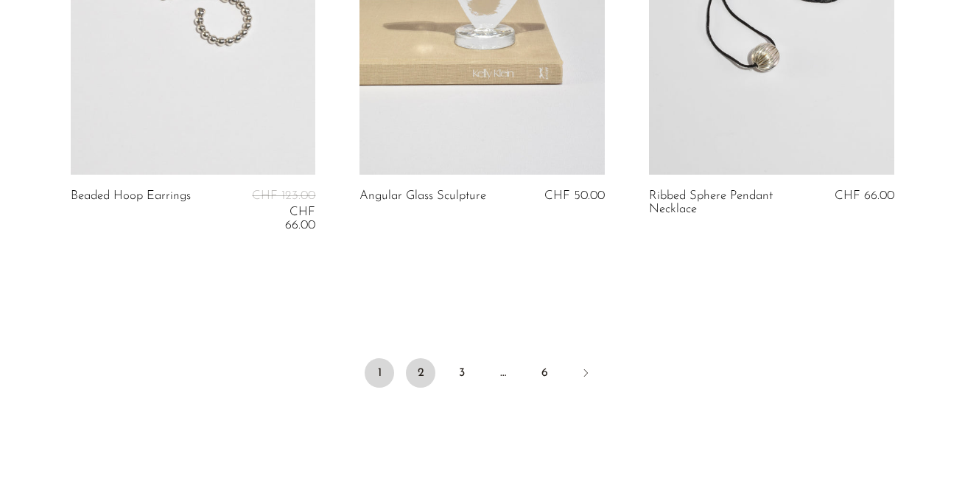
click at [426, 358] on link "2" at bounding box center [420, 372] width 29 height 29
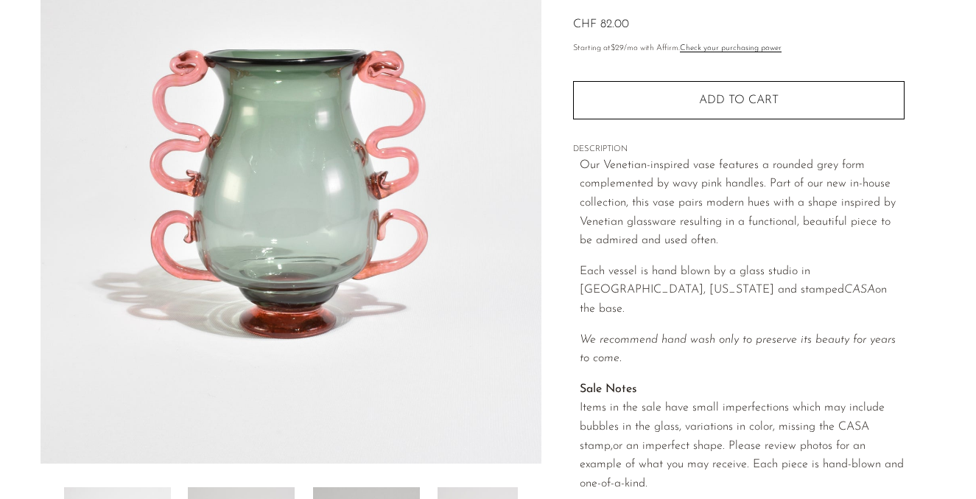
scroll to position [154, 0]
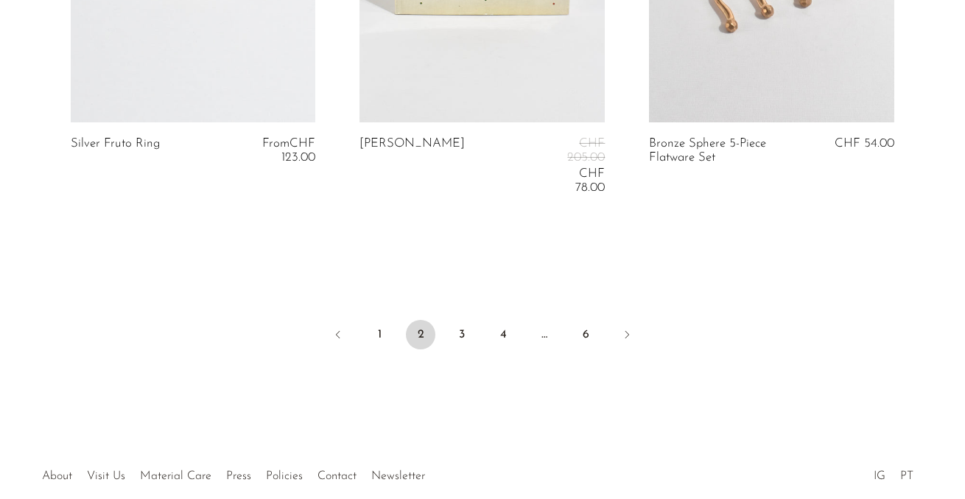
scroll to position [5168, 0]
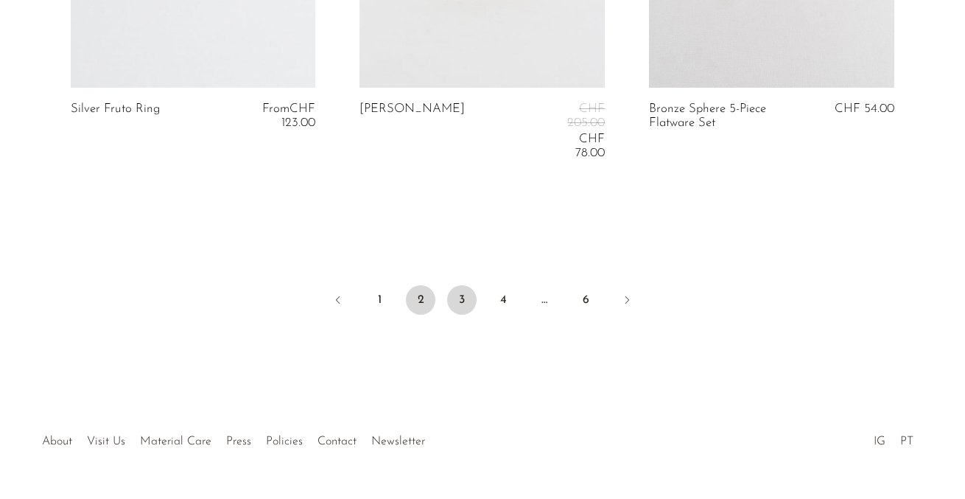
click at [458, 285] on link "3" at bounding box center [461, 299] width 29 height 29
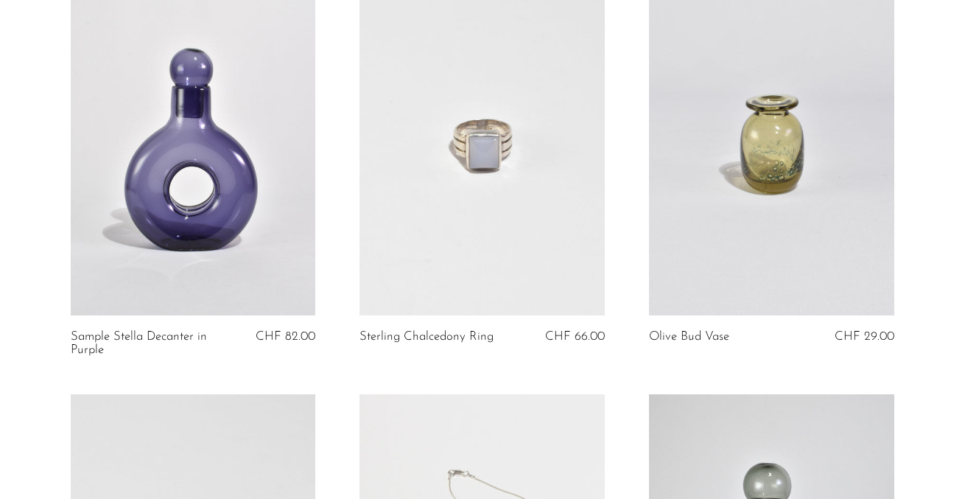
scroll to position [213, 0]
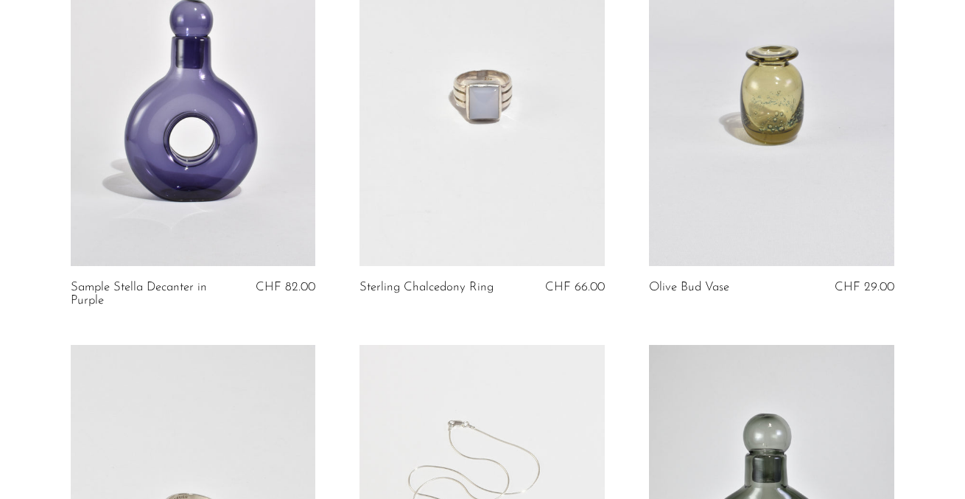
click at [199, 98] on link at bounding box center [193, 94] width 245 height 343
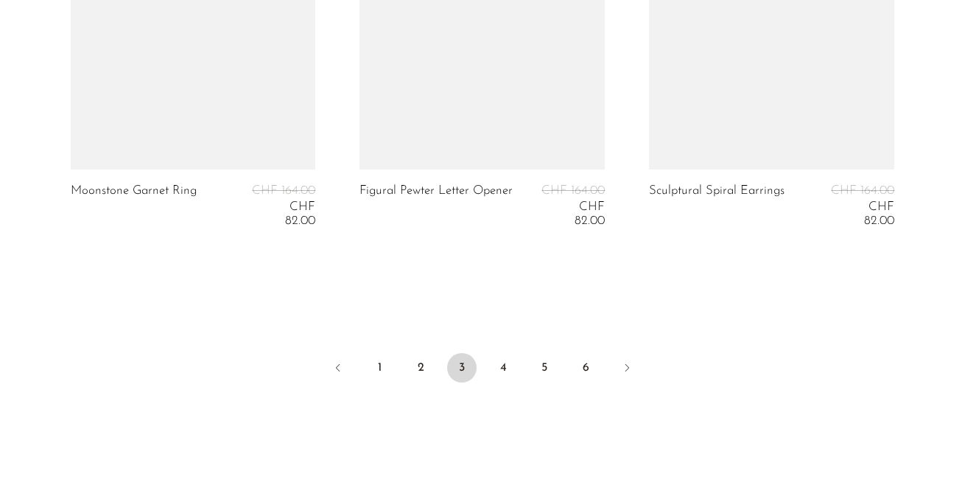
scroll to position [5089, 0]
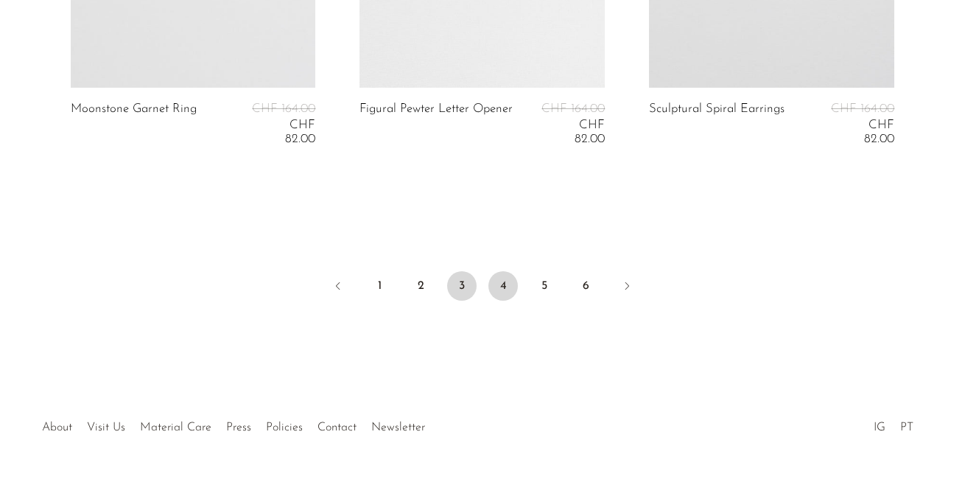
click at [507, 271] on link "4" at bounding box center [502, 285] width 29 height 29
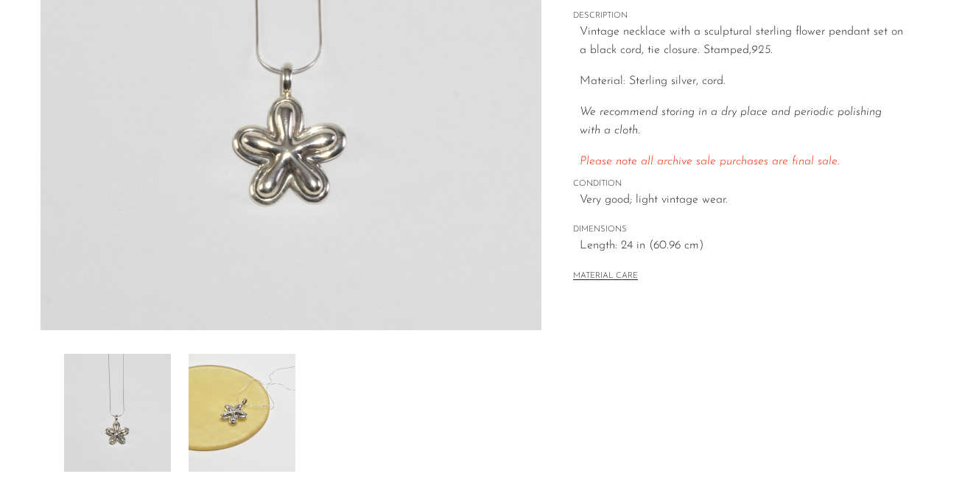
scroll to position [295, 0]
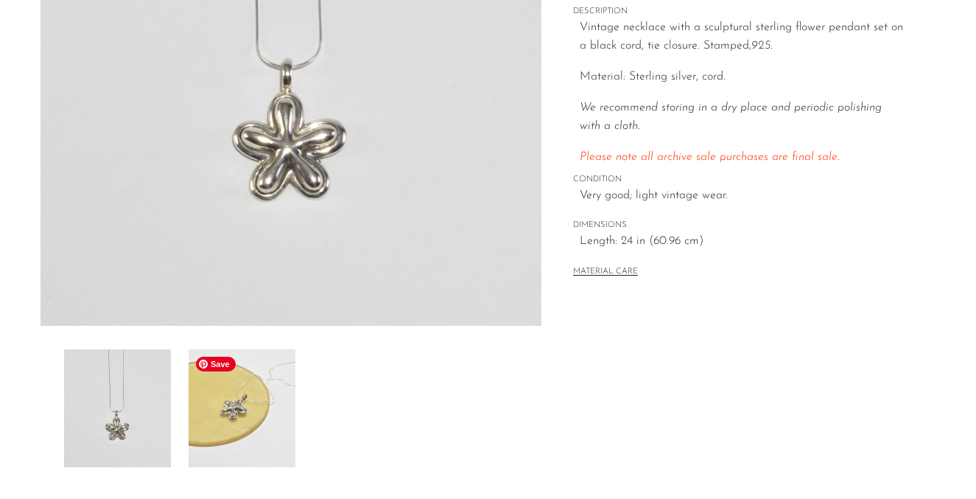
click at [225, 379] on img at bounding box center [242, 408] width 107 height 118
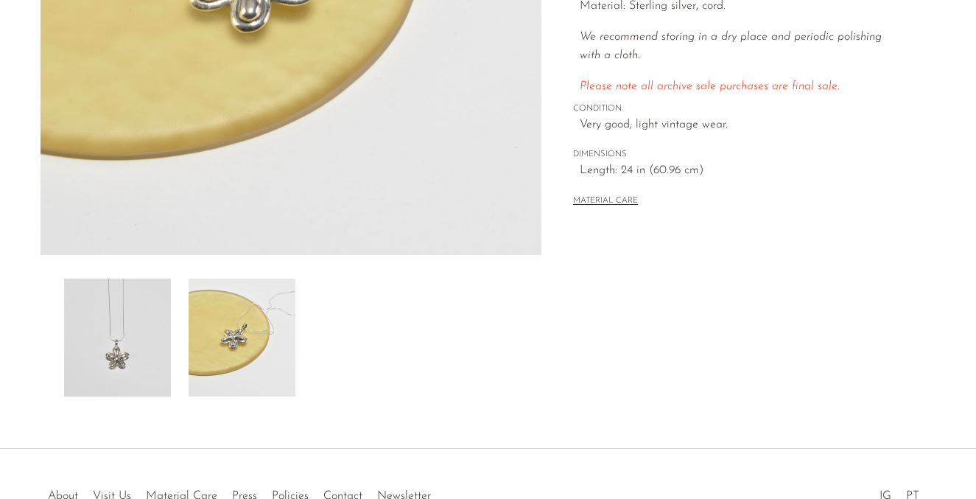
scroll to position [368, 0]
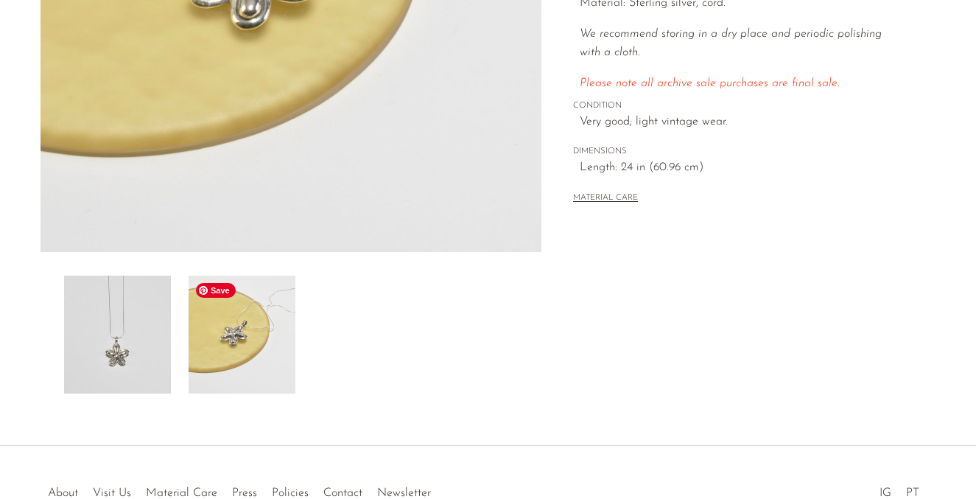
click at [225, 364] on img at bounding box center [242, 334] width 107 height 118
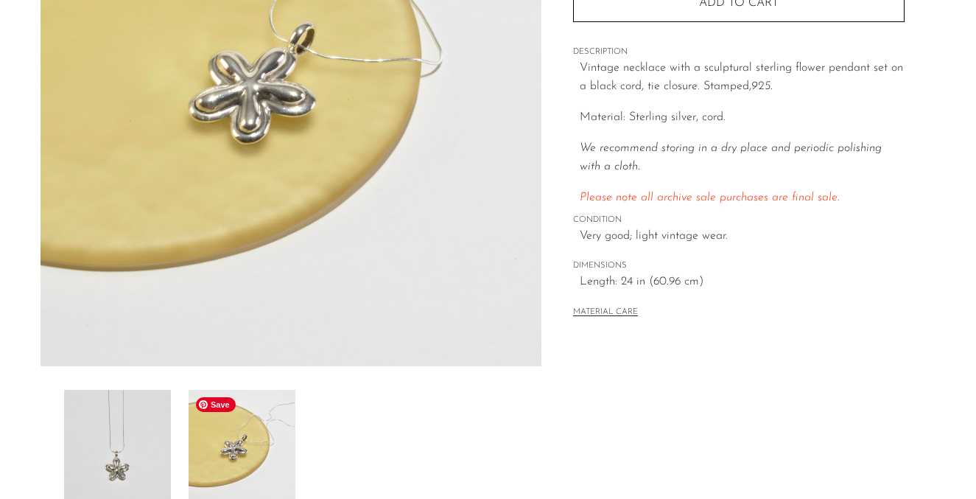
scroll to position [261, 0]
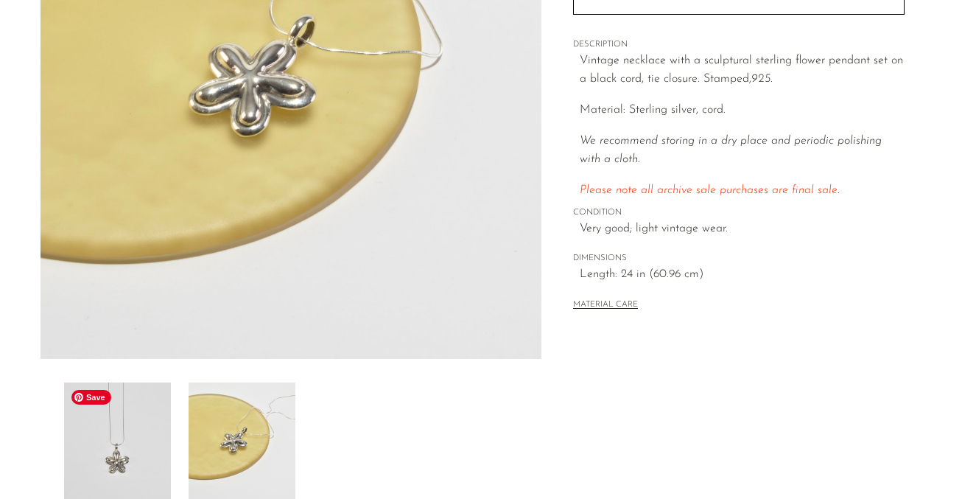
click at [133, 425] on img at bounding box center [117, 441] width 107 height 118
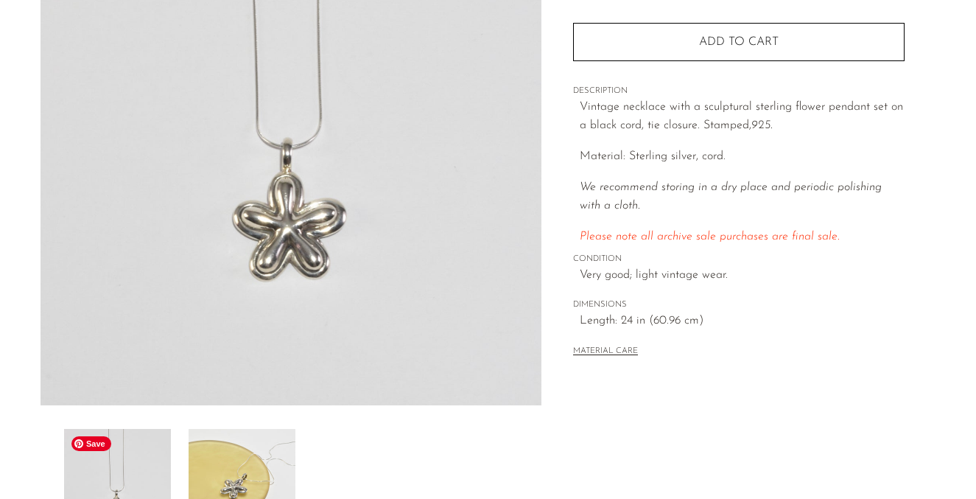
scroll to position [243, 0]
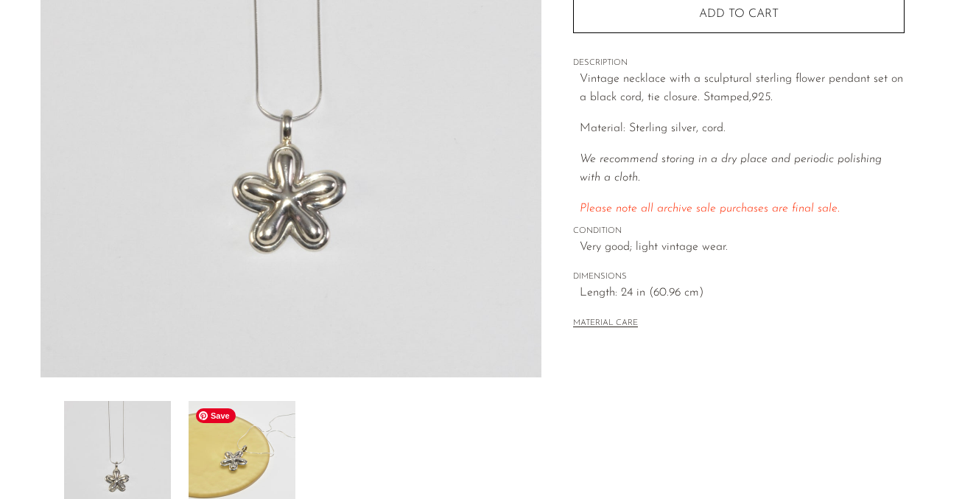
click at [236, 438] on img at bounding box center [242, 460] width 107 height 118
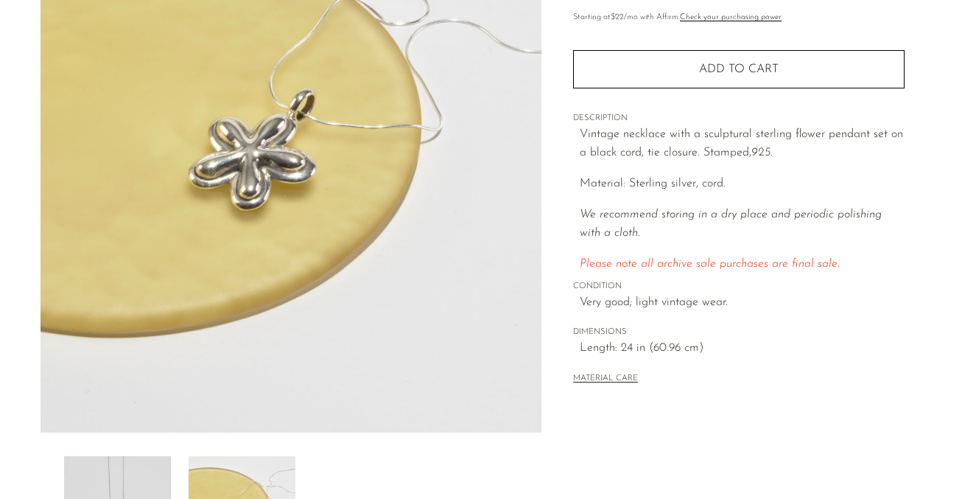
scroll to position [201, 0]
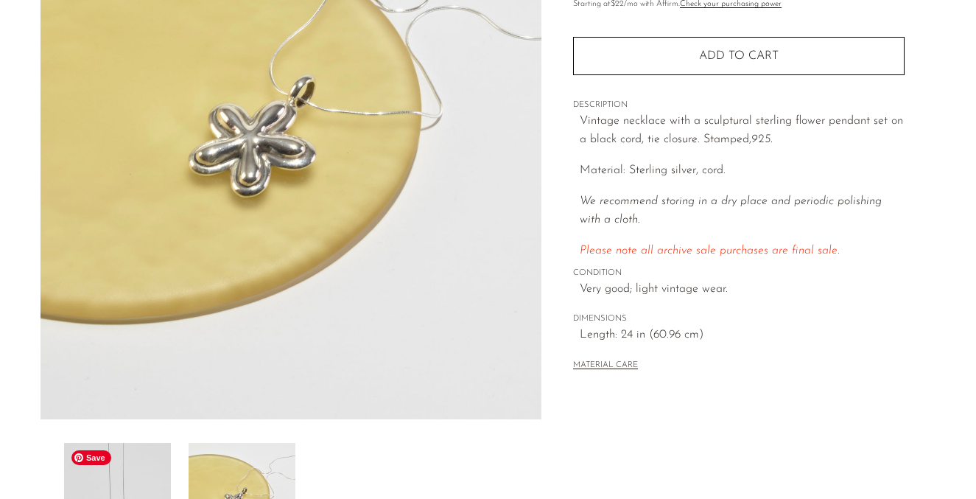
click at [149, 474] on img at bounding box center [117, 502] width 107 height 118
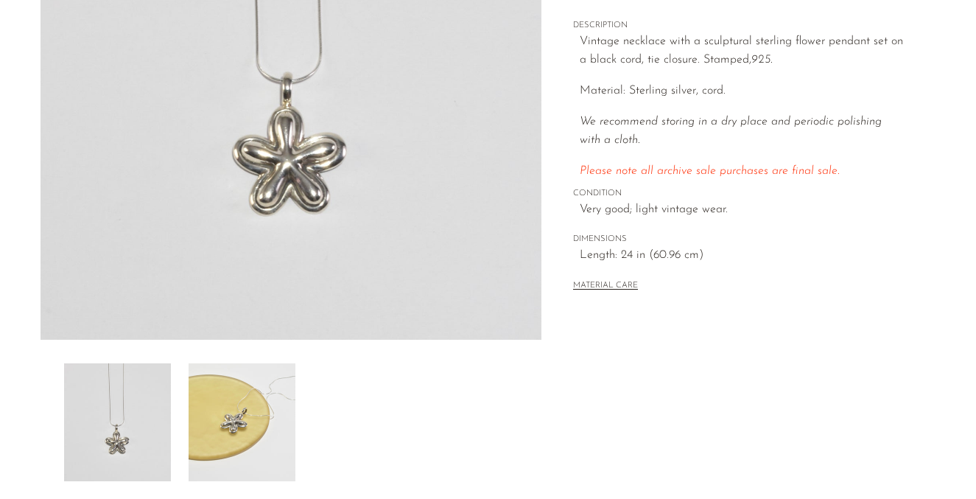
scroll to position [305, 0]
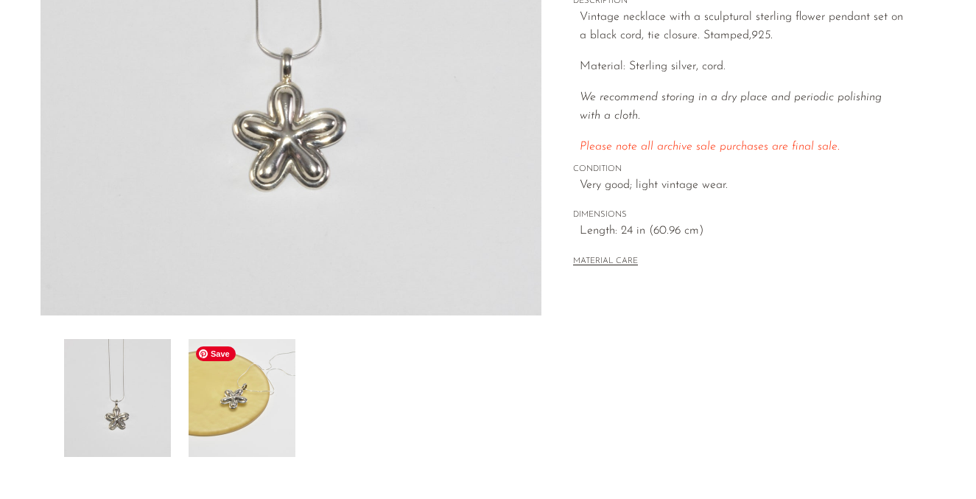
click at [255, 388] on img at bounding box center [242, 398] width 107 height 118
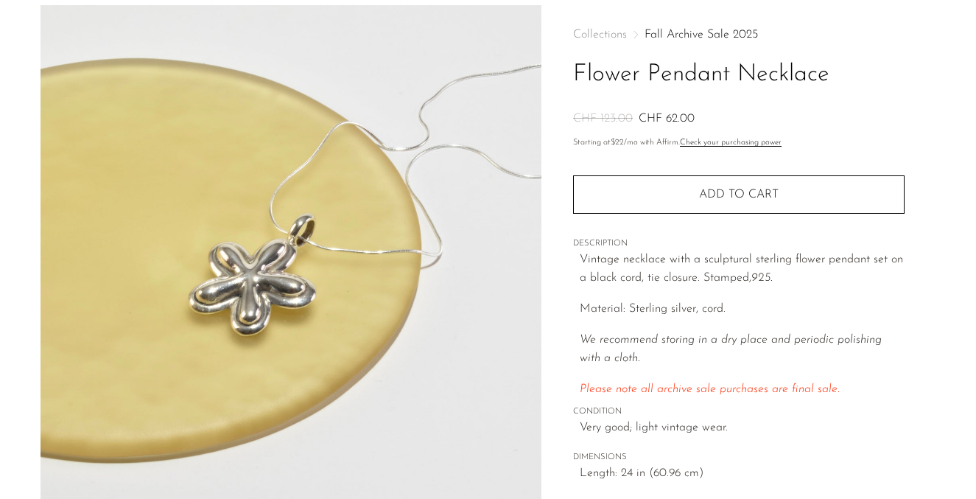
scroll to position [0, 0]
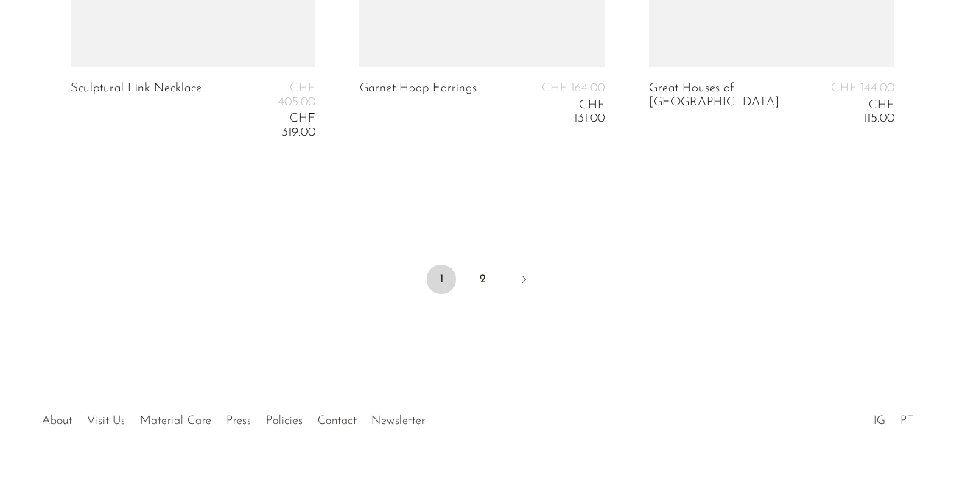
scroll to position [5379, 0]
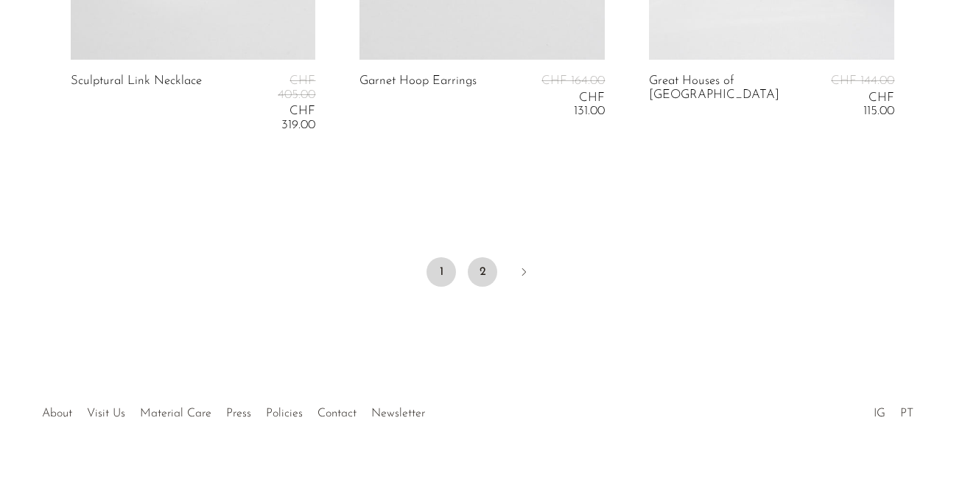
click at [488, 258] on link "2" at bounding box center [482, 271] width 29 height 29
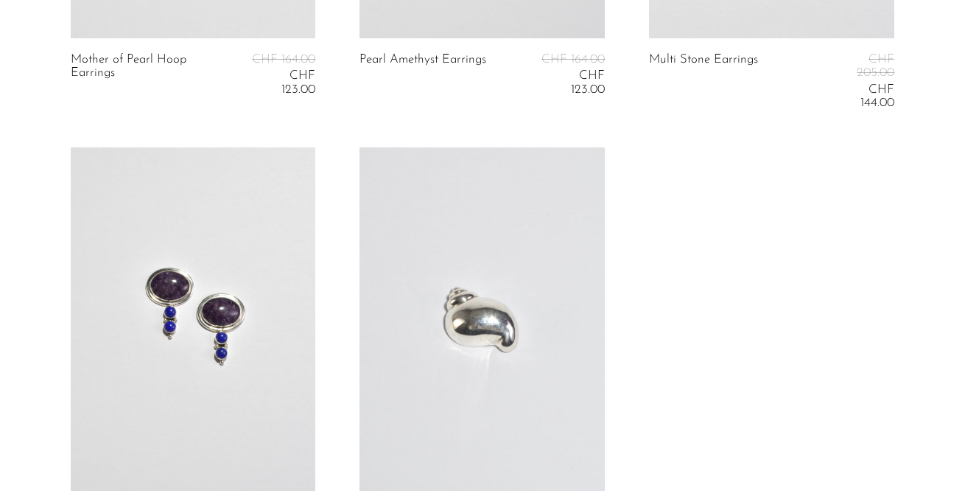
scroll to position [1830, 0]
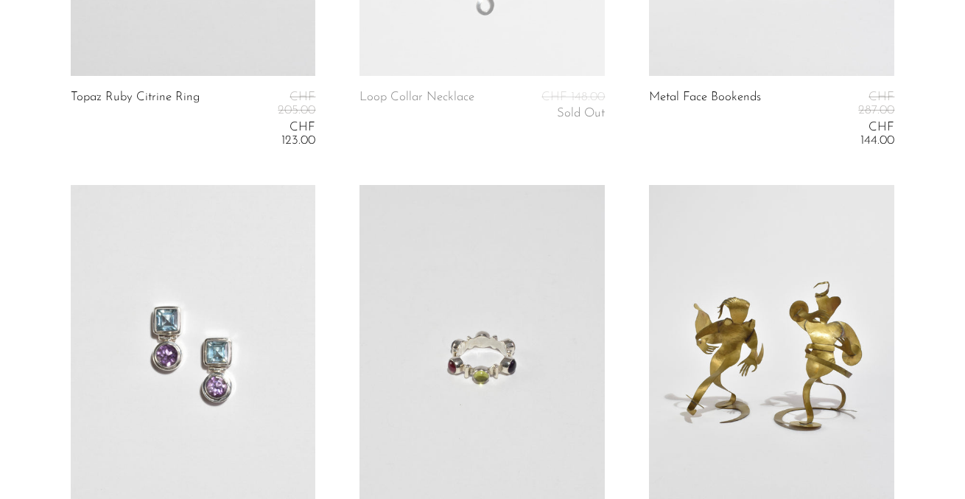
scroll to position [3321, 0]
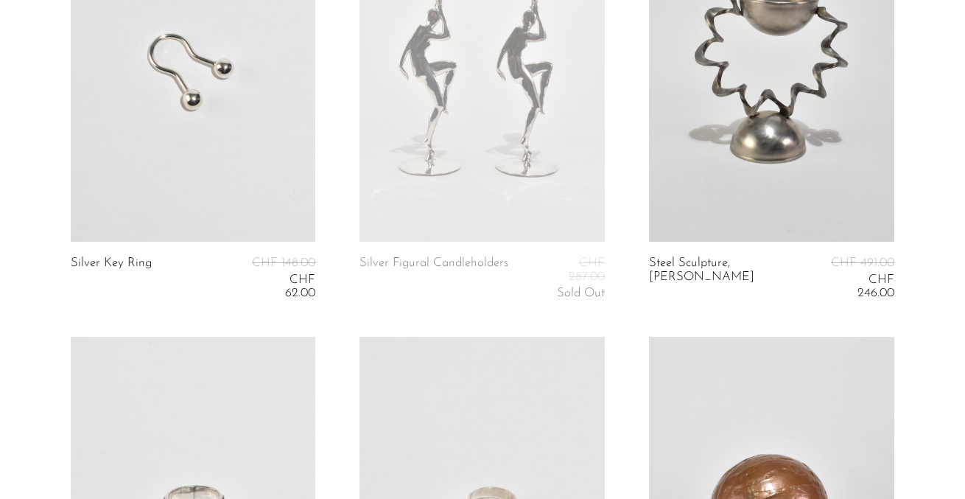
click at [255, 183] on link at bounding box center [193, 69] width 245 height 343
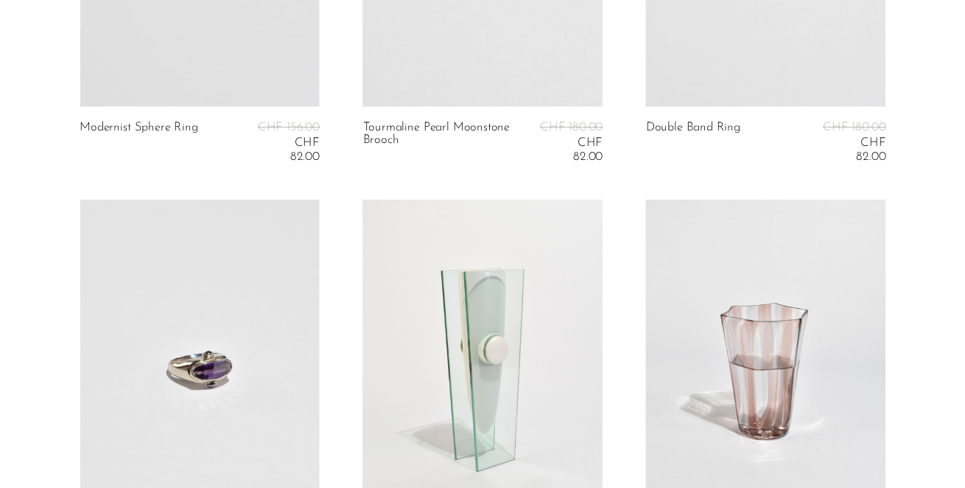
scroll to position [0, 0]
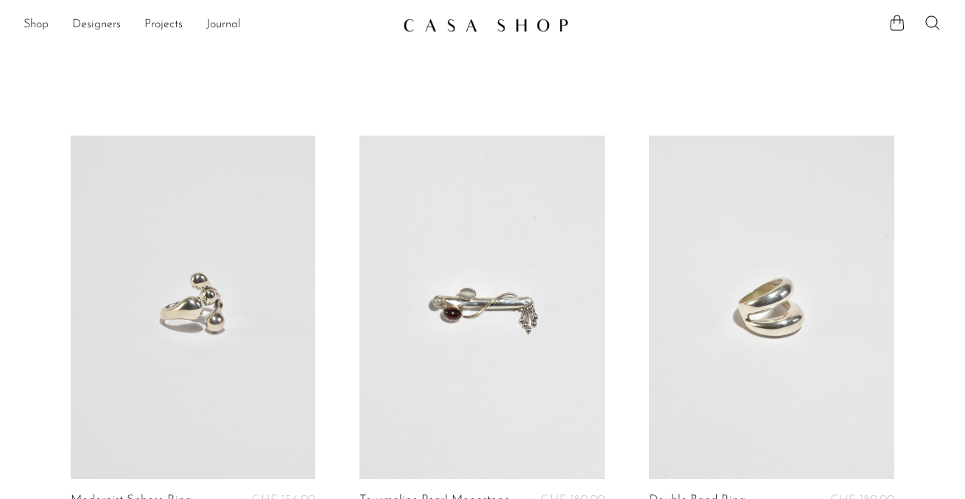
click at [21, 18] on div "Shop Featured New Arrivals Bestsellers Coming Soon Jewelry Jewelry All Earrings…" at bounding box center [482, 25] width 965 height 27
click at [27, 21] on link "Shop" at bounding box center [36, 24] width 25 height 19
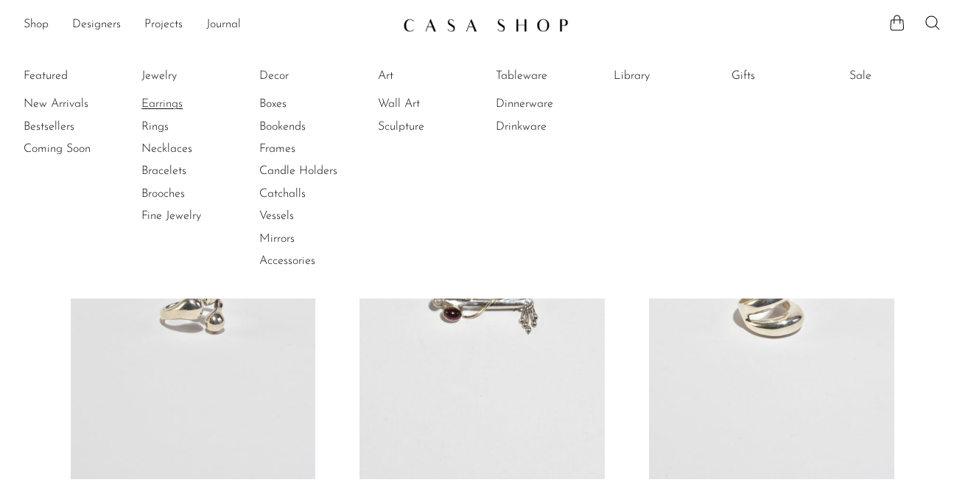
click at [150, 100] on link "Earrings" at bounding box center [196, 104] width 110 height 16
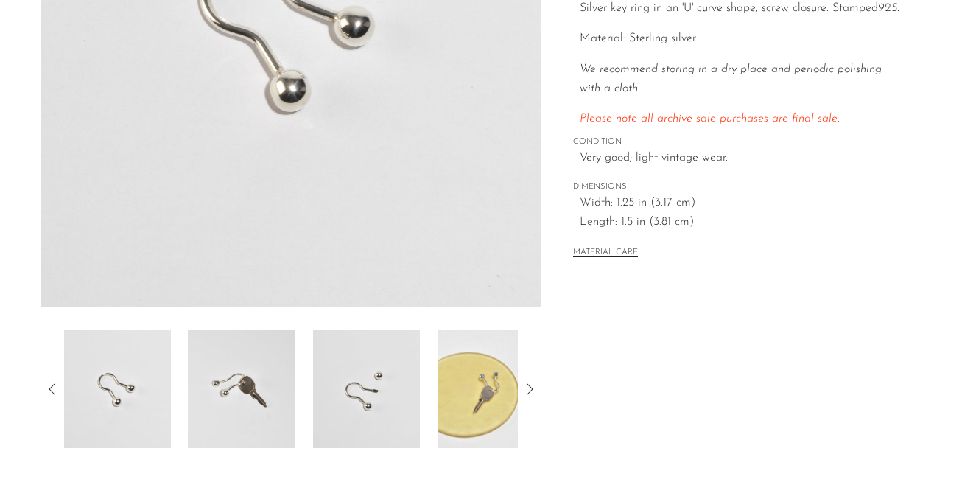
scroll to position [318, 0]
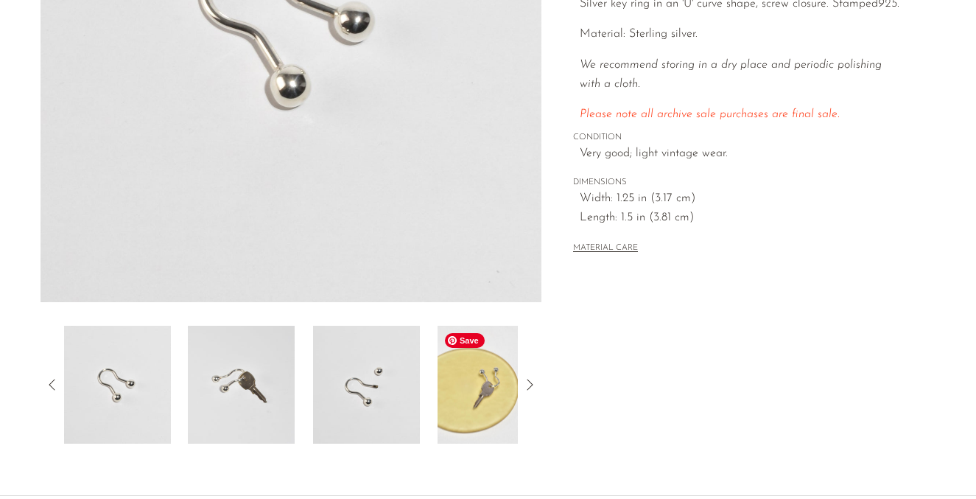
click at [474, 390] on img at bounding box center [490, 385] width 107 height 118
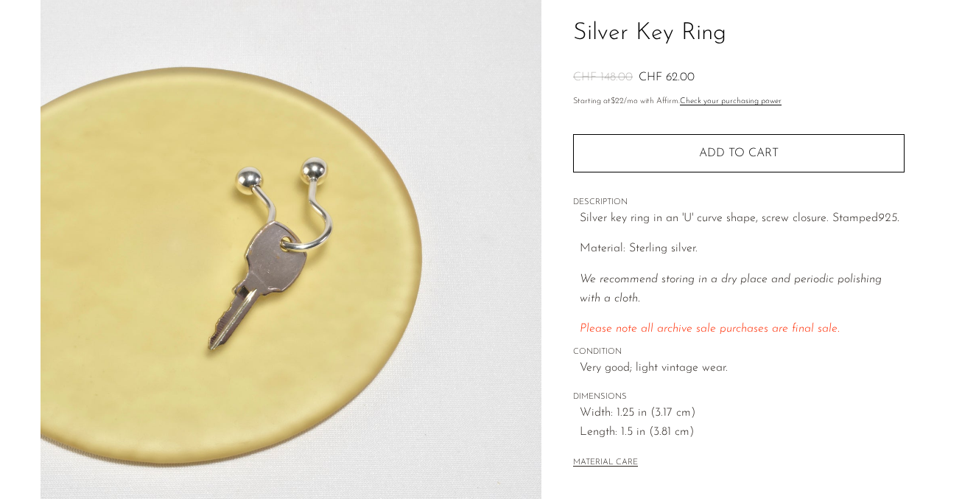
scroll to position [107, 0]
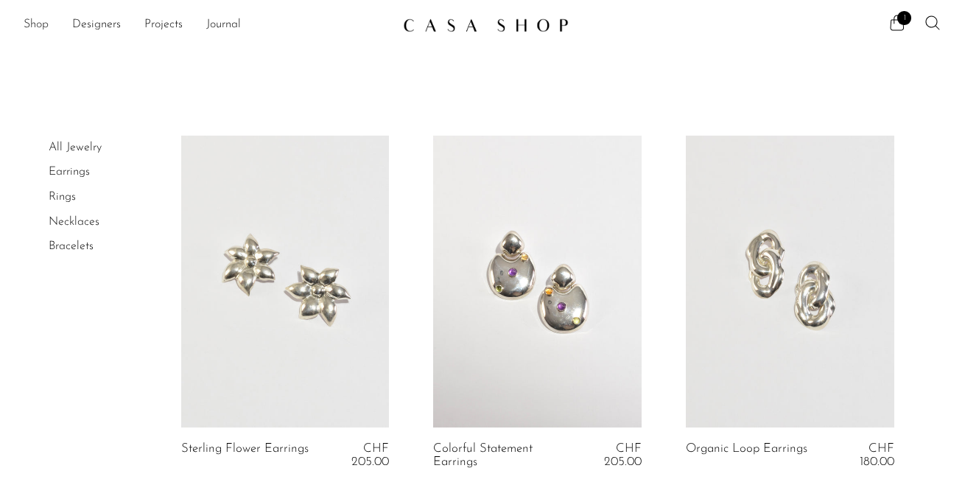
click at [41, 23] on link "Shop" at bounding box center [36, 24] width 25 height 19
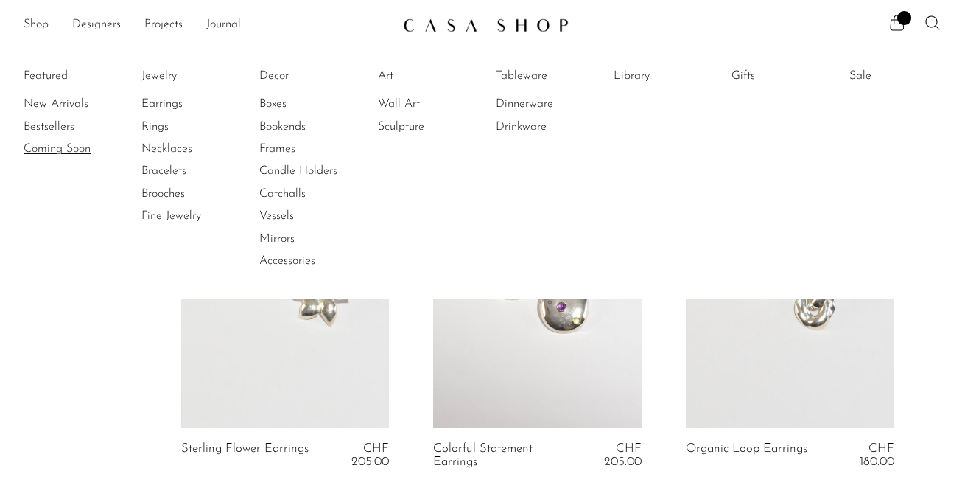
click at [54, 149] on link "Coming Soon" at bounding box center [79, 149] width 110 height 16
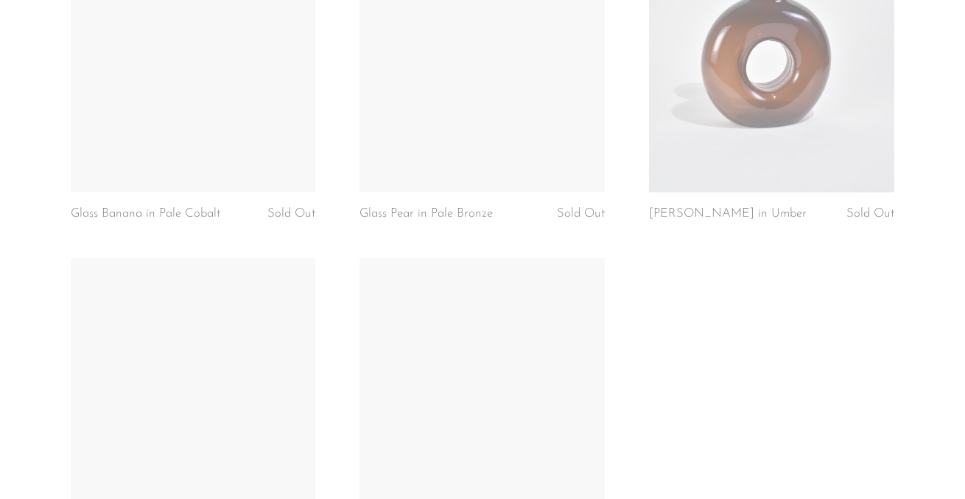
scroll to position [3949, 0]
